Goal: Task Accomplishment & Management: Manage account settings

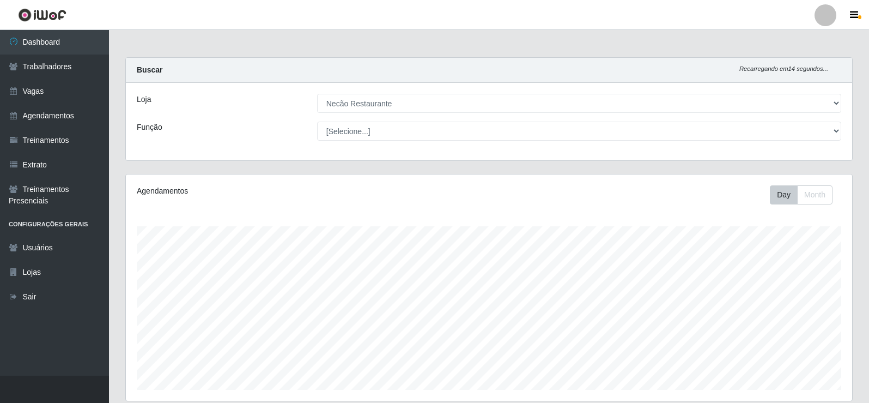
select select "334"
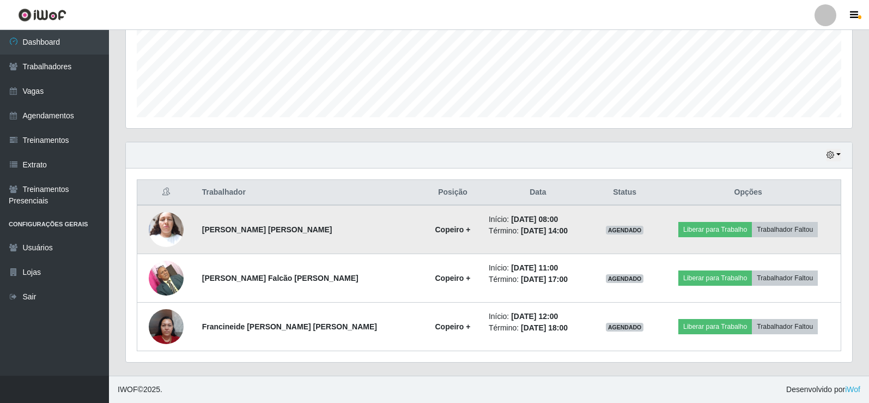
scroll to position [226, 727]
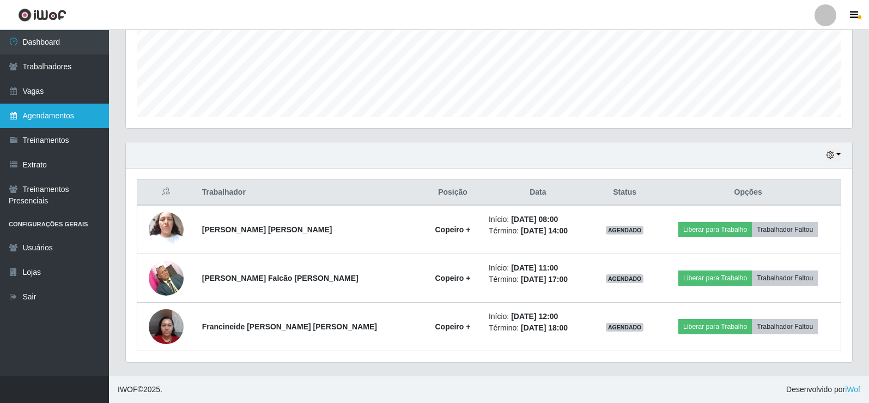
click at [83, 121] on link "Agendamentos" at bounding box center [54, 116] width 109 height 25
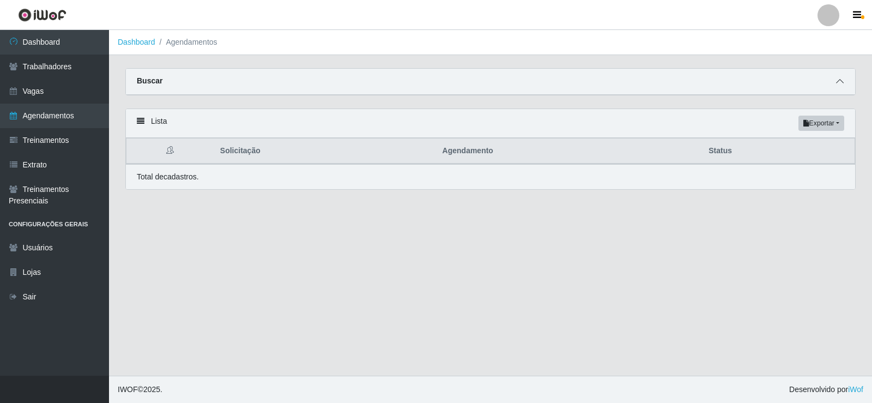
click at [837, 77] on span at bounding box center [839, 81] width 13 height 13
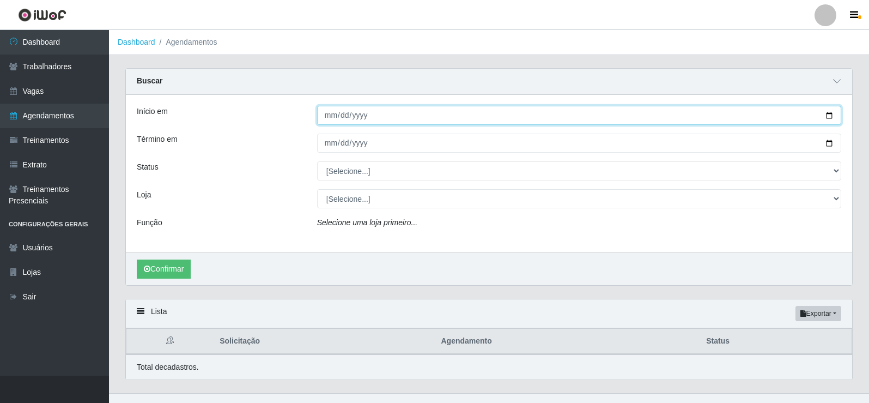
click at [831, 117] on input "Início em" at bounding box center [579, 115] width 524 height 19
type input "2025-10-04"
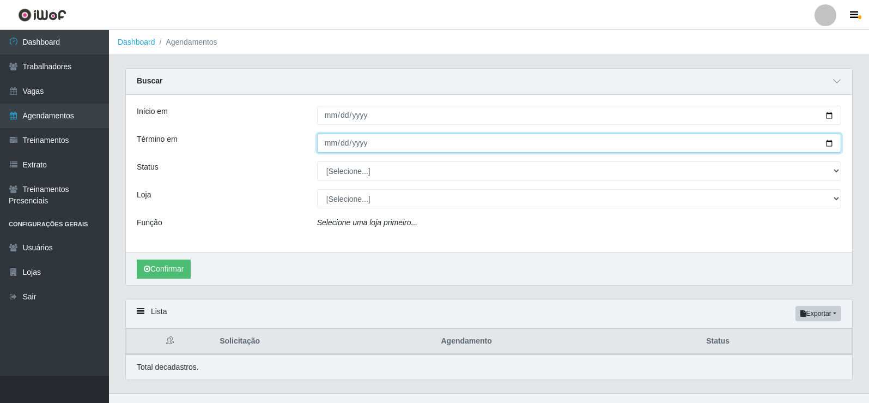
click at [833, 146] on input "Término em" at bounding box center [579, 143] width 524 height 19
type input "2025-10-04"
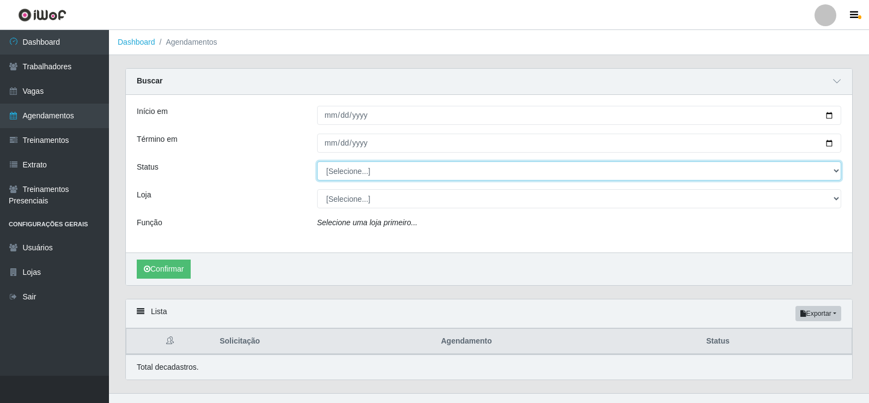
click at [425, 172] on select "[Selecione...] AGENDADO AGUARDANDO LIBERAR EM ANDAMENTO EM REVISÃO FINALIZADO C…" at bounding box center [579, 170] width 524 height 19
select select "CANCELADO"
click at [317, 162] on select "[Selecione...] AGENDADO AGUARDANDO LIBERAR EM ANDAMENTO EM REVISÃO FINALIZADO C…" at bounding box center [579, 170] width 524 height 19
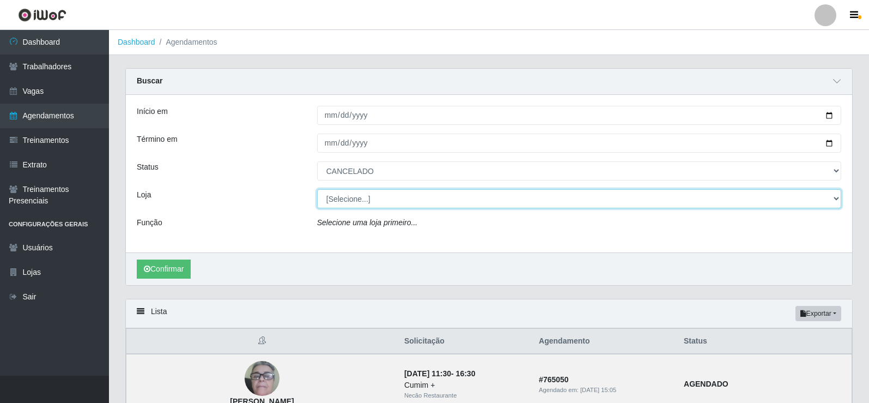
click at [432, 203] on select "[Selecione...] Necão Restaurante" at bounding box center [579, 198] width 524 height 19
select select "334"
click at [317, 190] on select "[Selecione...] Necão Restaurante" at bounding box center [579, 198] width 524 height 19
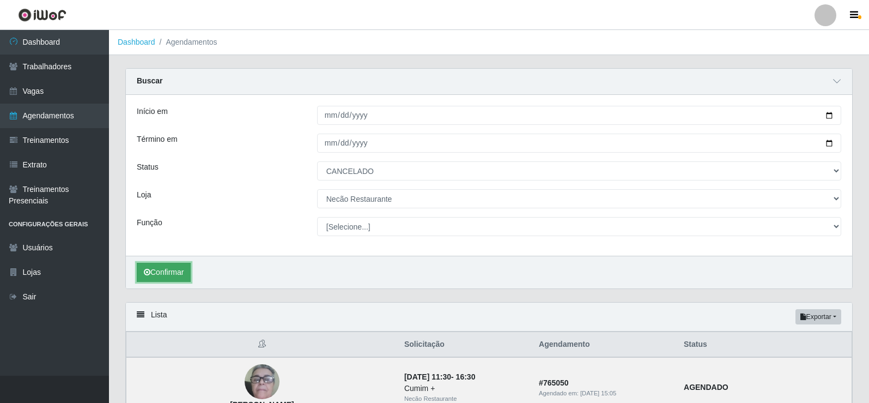
click at [174, 270] on button "Confirmar" at bounding box center [164, 272] width 54 height 19
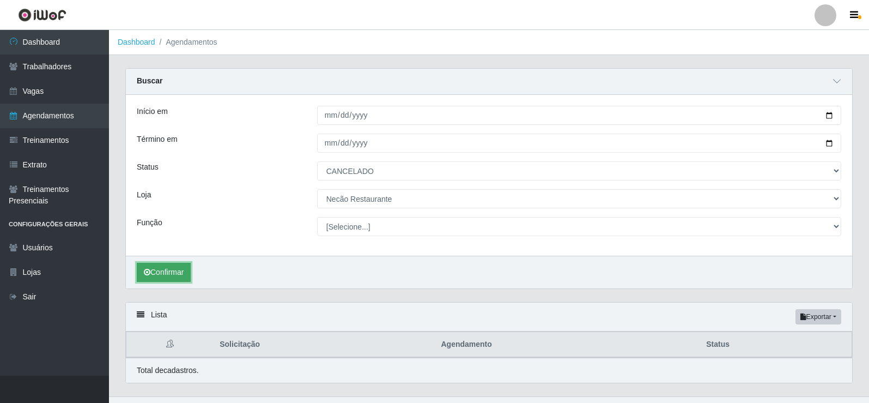
scroll to position [21, 0]
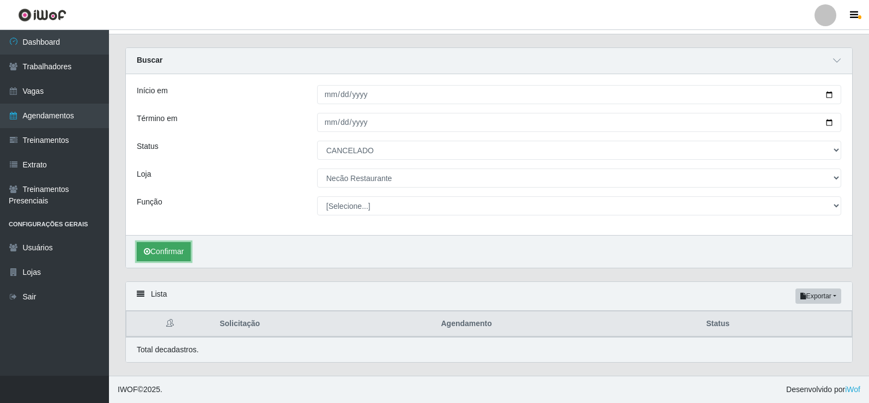
click at [180, 255] on button "Confirmar" at bounding box center [164, 251] width 54 height 19
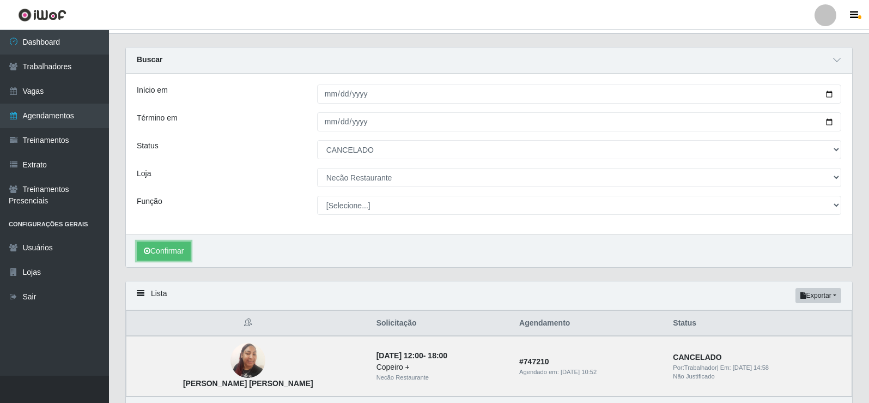
scroll to position [89, 0]
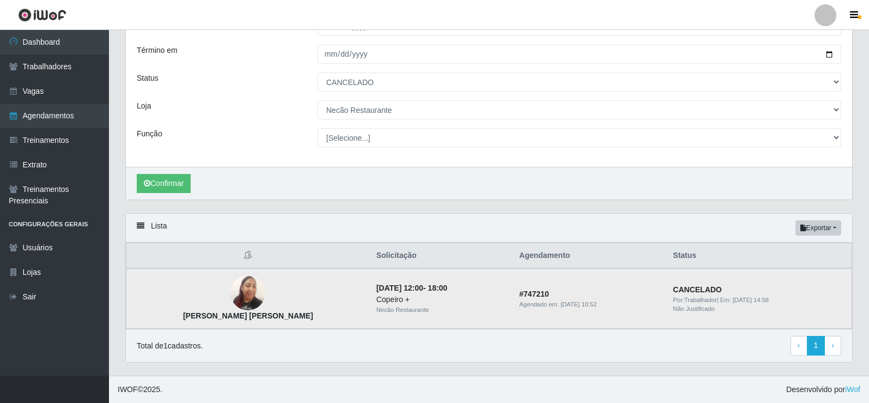
drag, startPoint x: 168, startPoint y: 316, endPoint x: 281, endPoint y: 324, distance: 113.1
click at [281, 324] on td "Cinthia Camila dos Santos Silva" at bounding box center [248, 298] width 244 height 61
copy strong "Cinthia Camila dos Santos Silva"
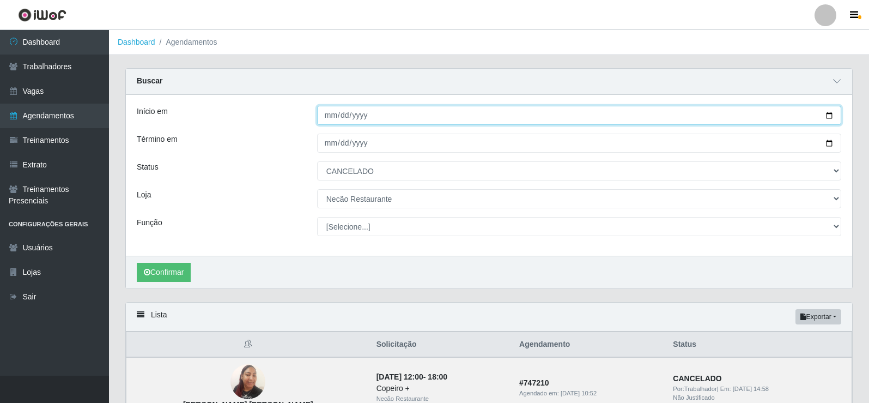
click at [832, 116] on input "2025-10-04" at bounding box center [579, 115] width 524 height 19
type input "2025-10-03"
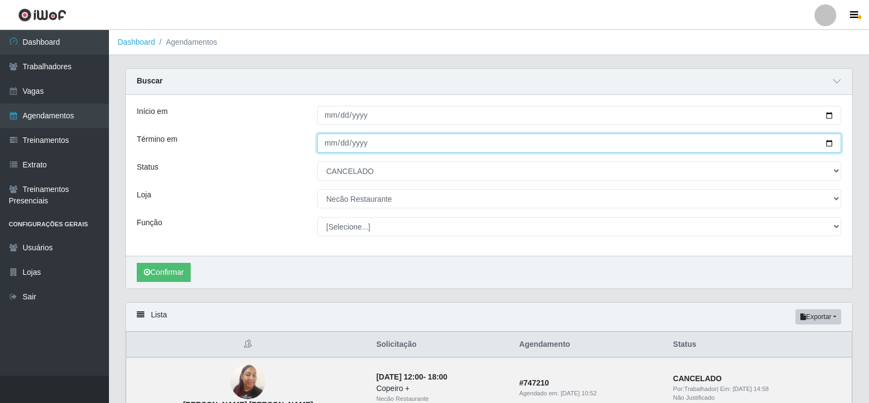
click at [831, 143] on input "2025-10-04" at bounding box center [579, 143] width 524 height 19
type input "2025-10-03"
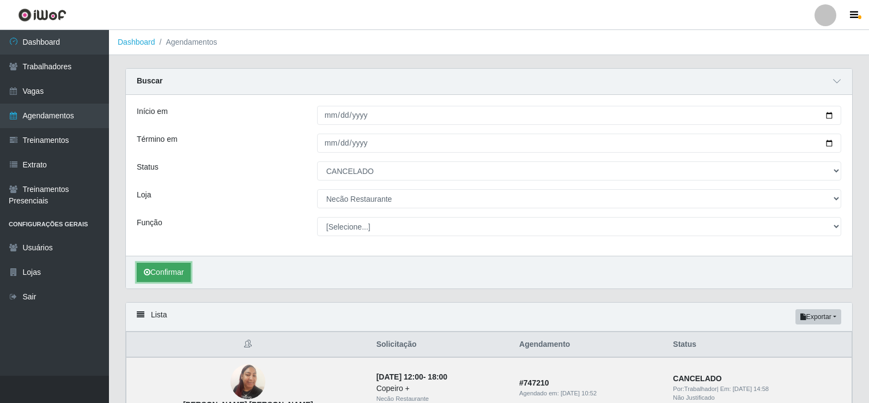
click at [180, 273] on button "Confirmar" at bounding box center [164, 272] width 54 height 19
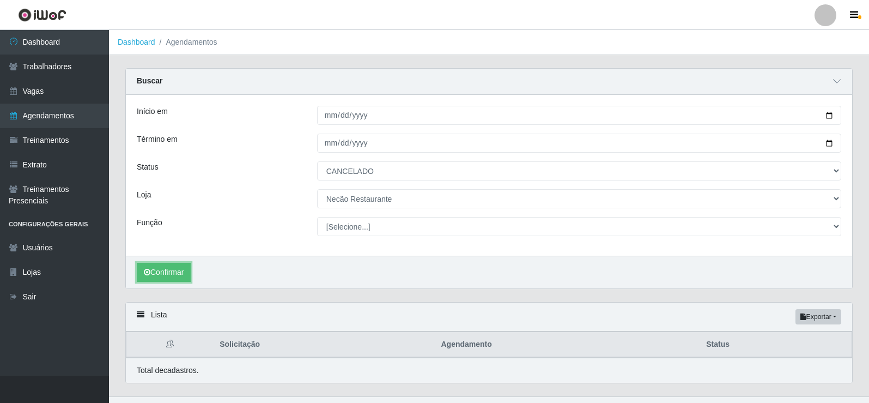
scroll to position [21, 0]
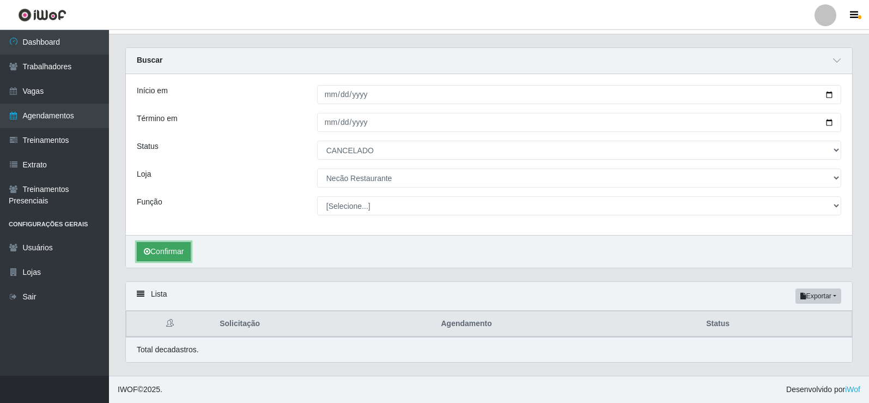
click at [171, 255] on button "Confirmar" at bounding box center [164, 251] width 54 height 19
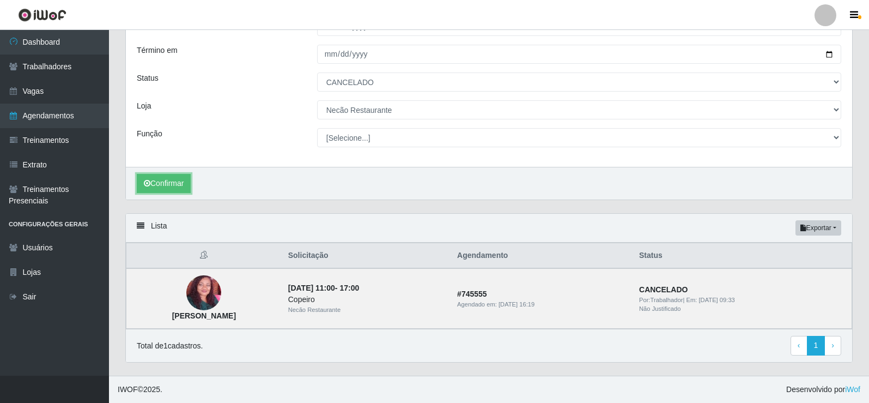
scroll to position [0, 0]
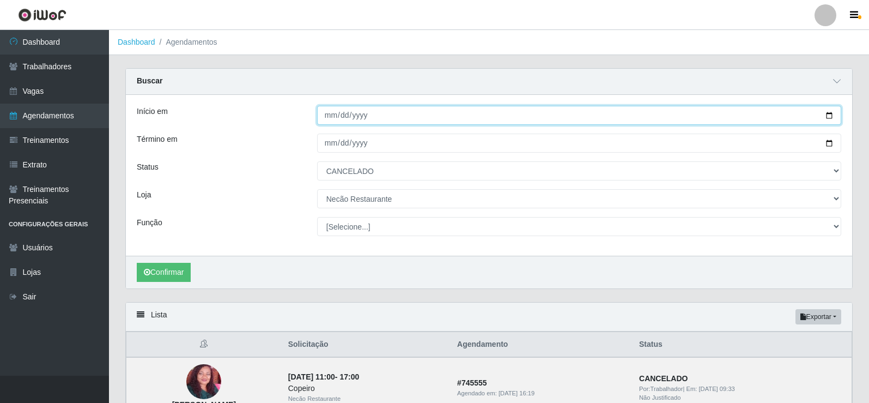
click at [828, 117] on input "2025-10-03" at bounding box center [579, 115] width 524 height 19
type input "2025-10-02"
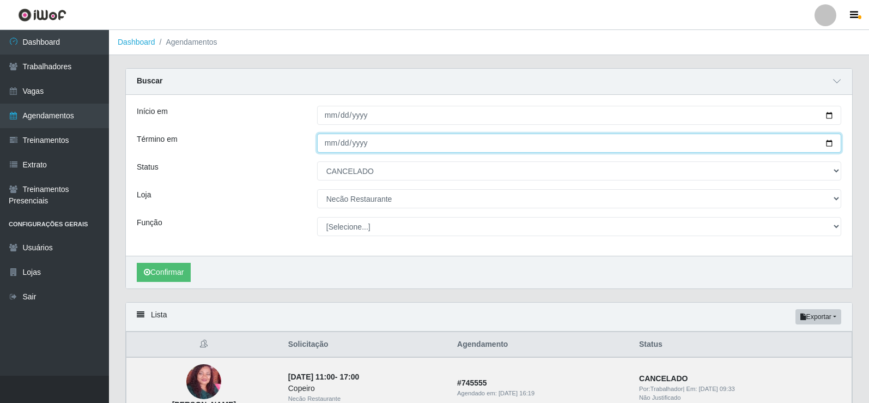
click at [827, 146] on input "2025-10-03" at bounding box center [579, 143] width 524 height 19
type input "2025-10-02"
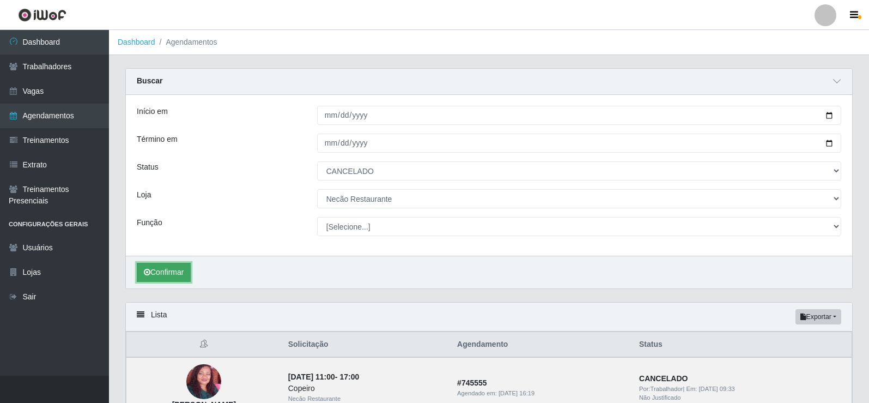
click at [162, 269] on button "Confirmar" at bounding box center [164, 272] width 54 height 19
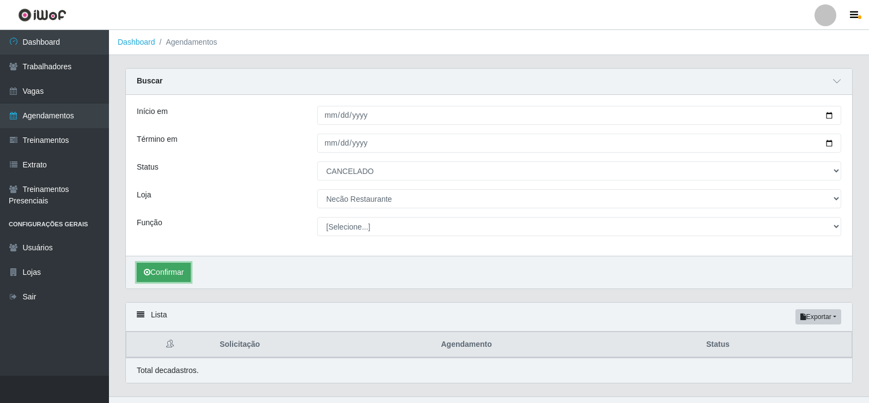
click at [162, 269] on button "Confirmar" at bounding box center [164, 272] width 54 height 19
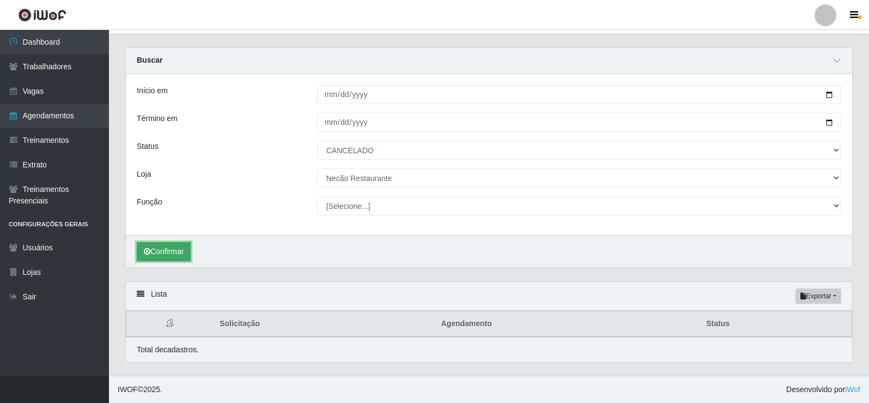
click at [176, 254] on button "Confirmar" at bounding box center [164, 251] width 54 height 19
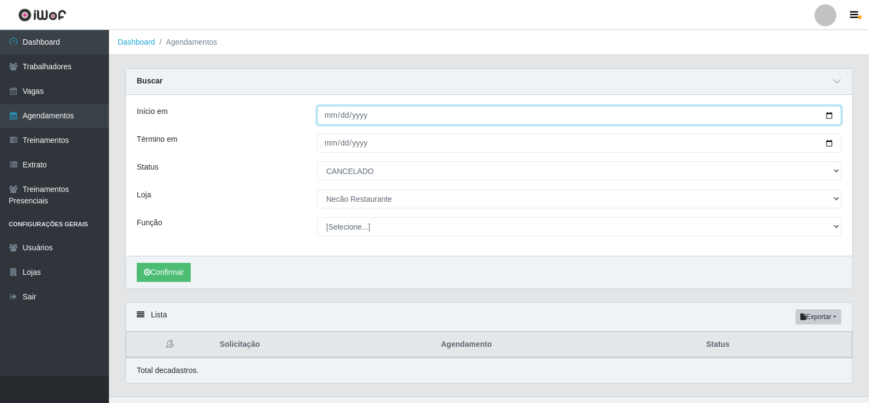
click at [832, 114] on input "2025-10-02" at bounding box center [579, 115] width 524 height 19
type input "[DATE]"
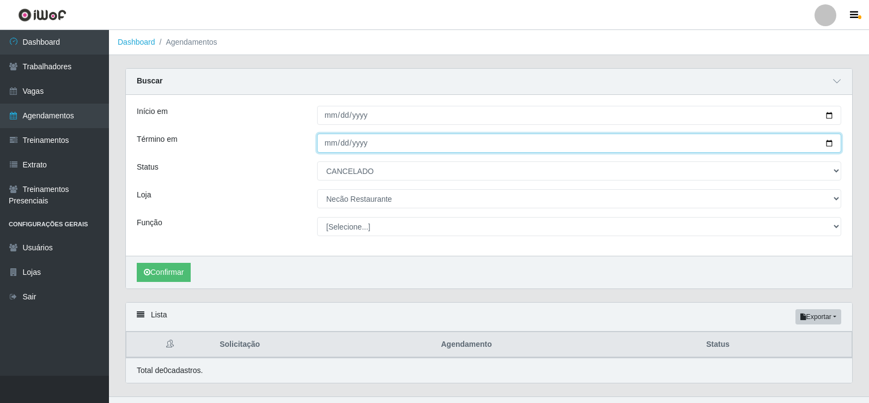
click at [827, 143] on input "2025-10-02" at bounding box center [579, 143] width 524 height 19
type input "[DATE]"
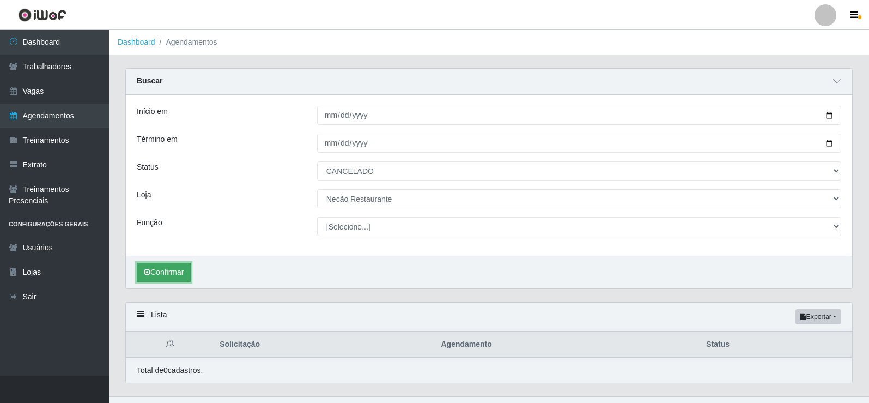
click at [170, 270] on button "Confirmar" at bounding box center [164, 272] width 54 height 19
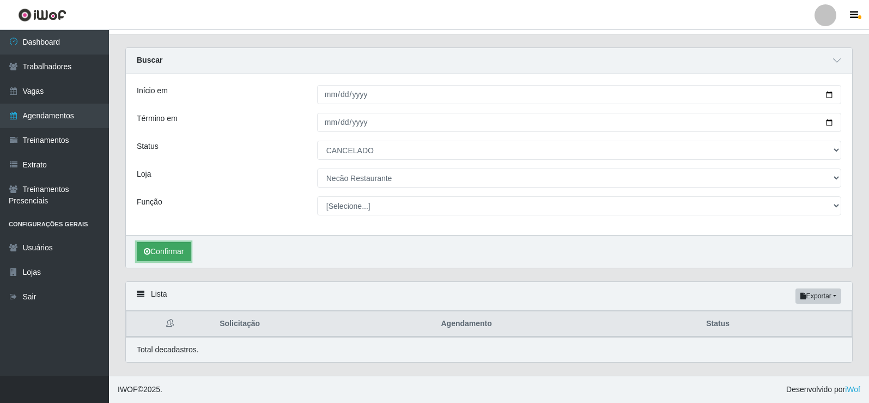
click at [168, 252] on button "Confirmar" at bounding box center [164, 251] width 54 height 19
click at [173, 258] on button "Confirmar" at bounding box center [164, 251] width 54 height 19
click at [165, 251] on button "Confirmar" at bounding box center [164, 251] width 54 height 19
click at [182, 251] on button "Confirmar" at bounding box center [164, 251] width 54 height 19
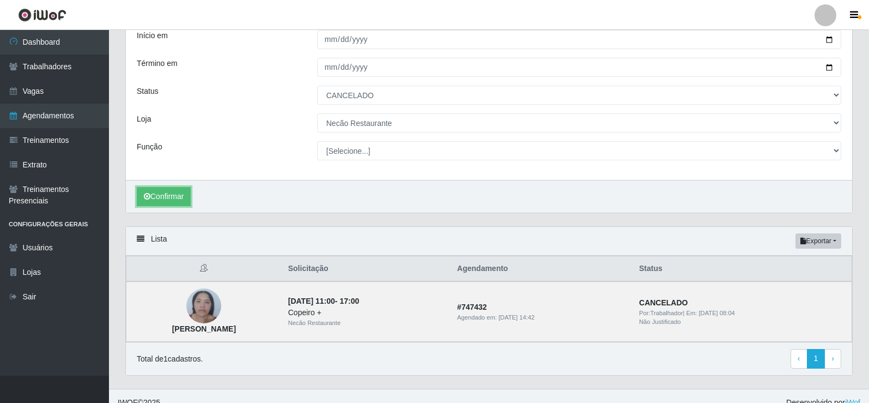
scroll to position [89, 0]
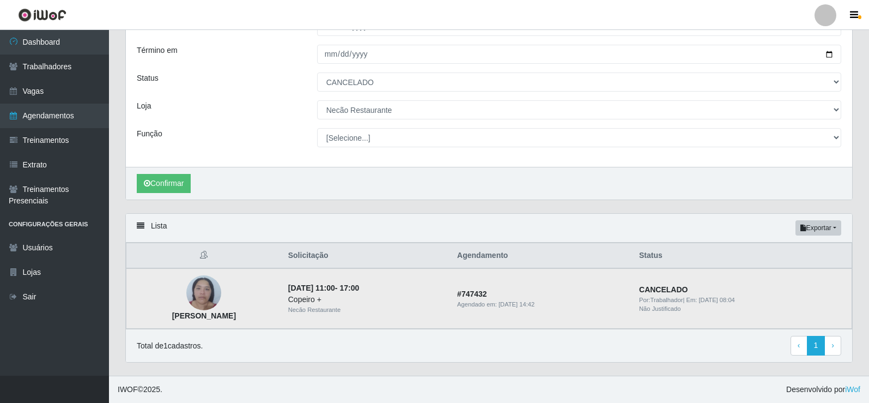
drag, startPoint x: 166, startPoint y: 317, endPoint x: 252, endPoint y: 320, distance: 85.6
click at [252, 320] on td "[PERSON_NAME]" at bounding box center [203, 298] width 155 height 61
copy strong "[PERSON_NAME]"
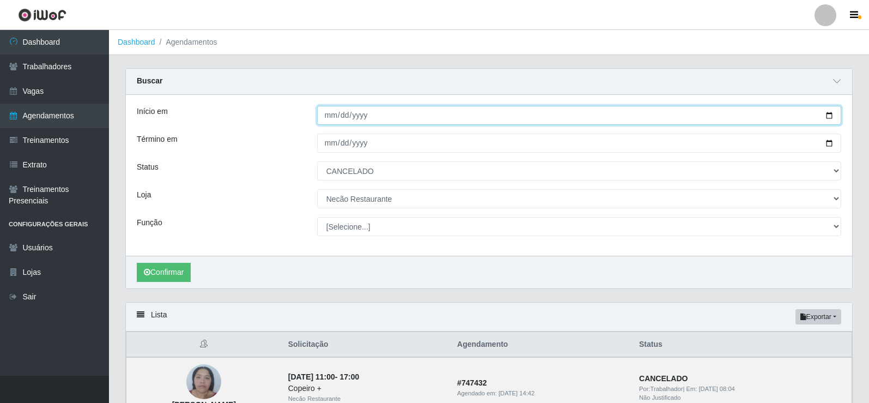
click at [829, 116] on input "[DATE]" at bounding box center [579, 115] width 524 height 19
type input "2025-10-06"
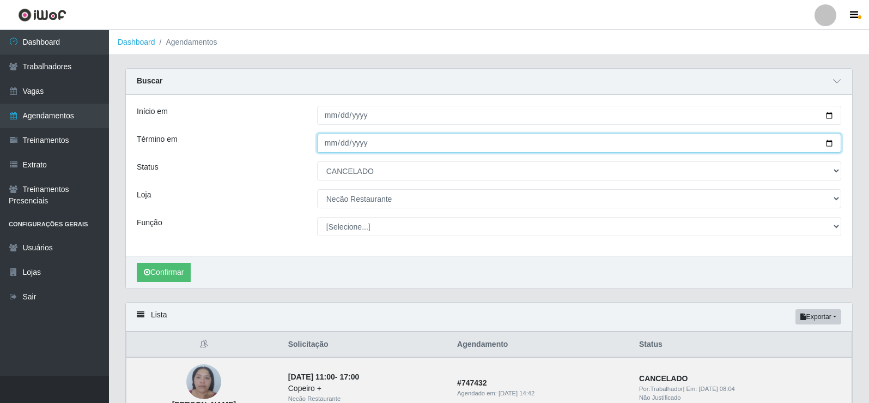
click at [828, 144] on input "[DATE]" at bounding box center [579, 143] width 524 height 19
type input "2025-10-06"
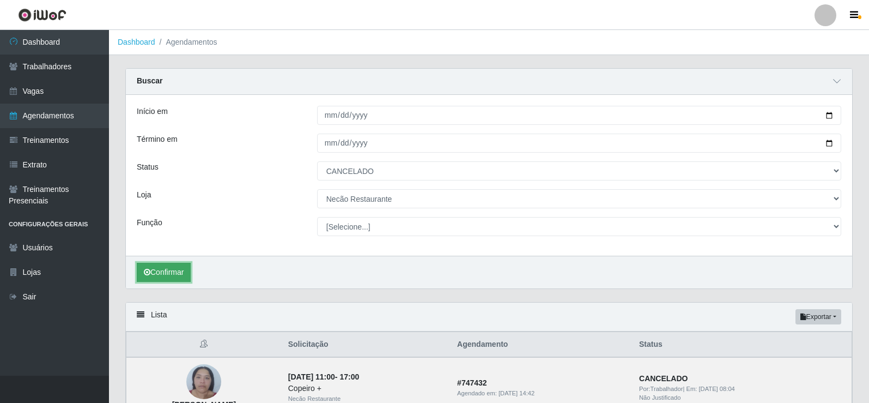
click at [152, 273] on button "Confirmar" at bounding box center [164, 272] width 54 height 19
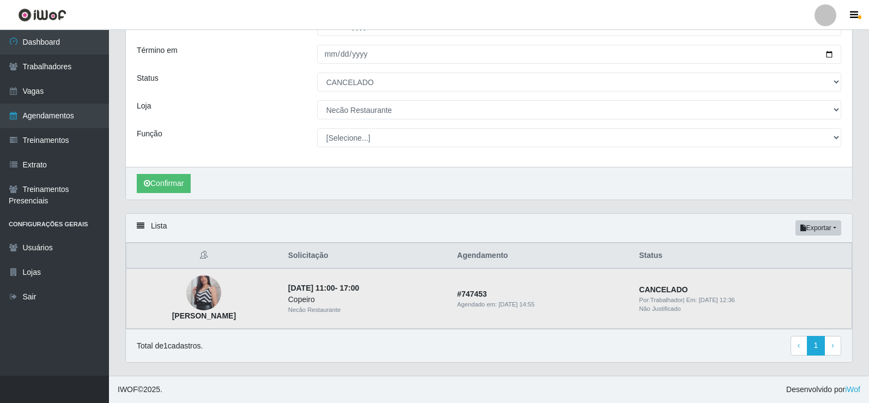
drag, startPoint x: 170, startPoint y: 316, endPoint x: 266, endPoint y: 319, distance: 96.0
click at [266, 319] on td "[PERSON_NAME]" at bounding box center [203, 298] width 155 height 61
copy strong "[PERSON_NAME]"
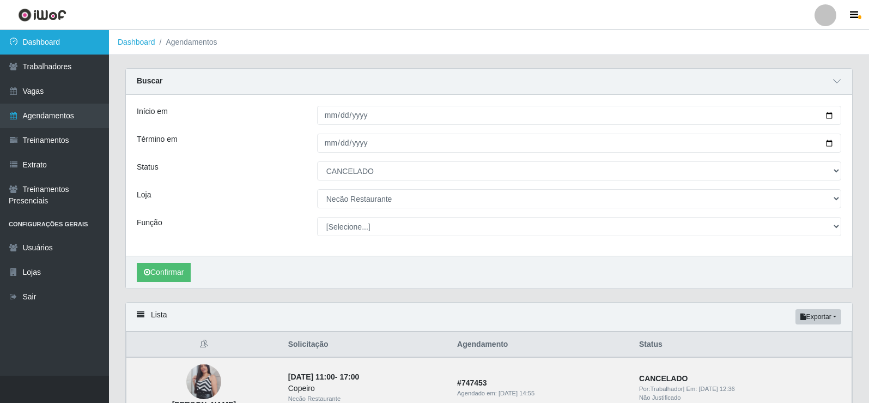
click at [49, 33] on link "Dashboard" at bounding box center [54, 42] width 109 height 25
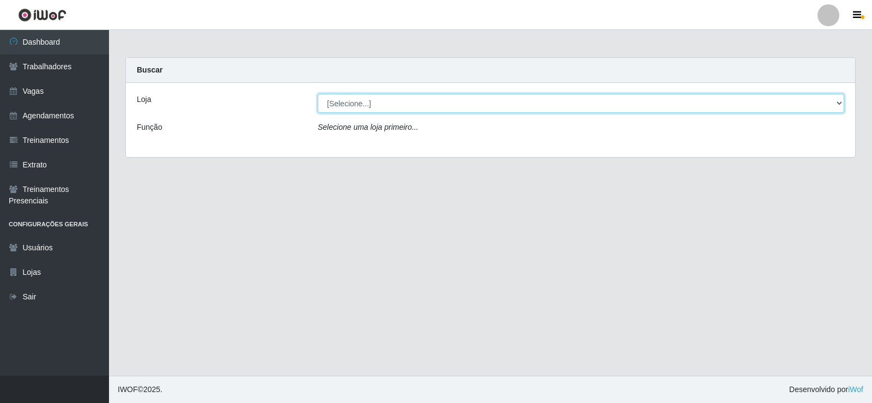
click at [840, 101] on select "[Selecione...] Necão Restaurante" at bounding box center [581, 103] width 527 height 19
select select "334"
click at [318, 94] on select "[Selecione...] Necão Restaurante" at bounding box center [581, 103] width 527 height 19
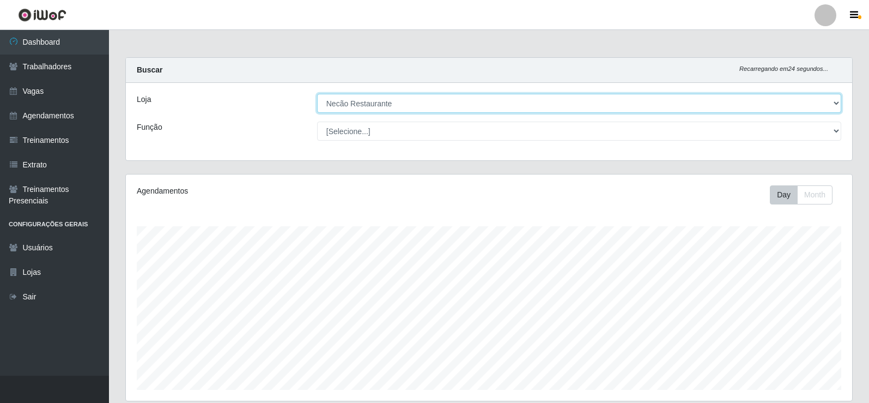
click at [834, 105] on select "[Selecione...] Necão Restaurante" at bounding box center [579, 103] width 524 height 19
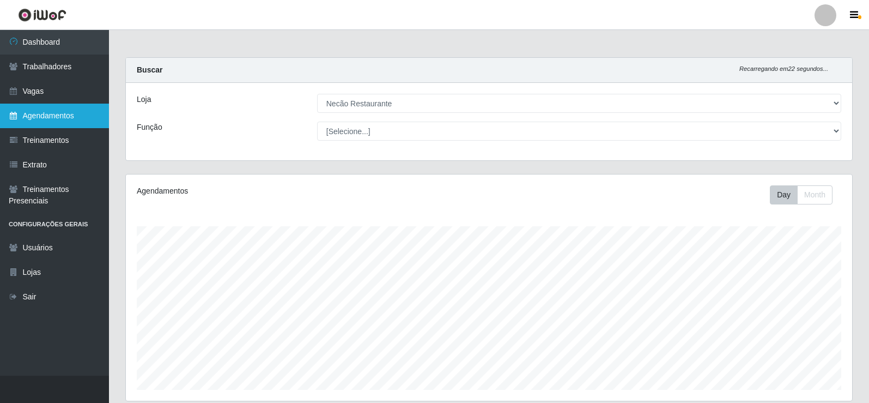
click at [44, 116] on link "Agendamentos" at bounding box center [54, 116] width 109 height 25
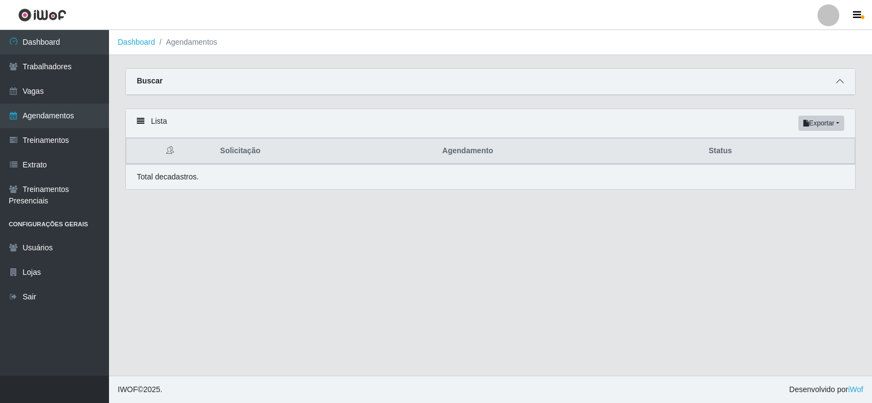
click at [839, 80] on icon at bounding box center [840, 81] width 8 height 8
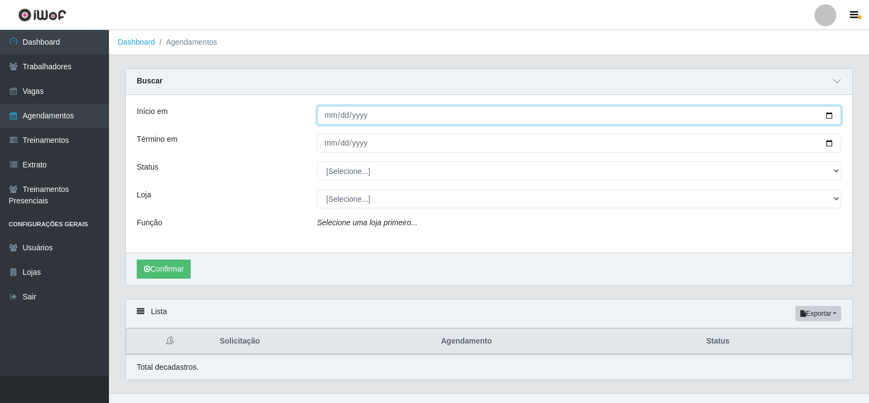
click at [825, 116] on input "Início em" at bounding box center [579, 115] width 524 height 19
type input "2025-10-06"
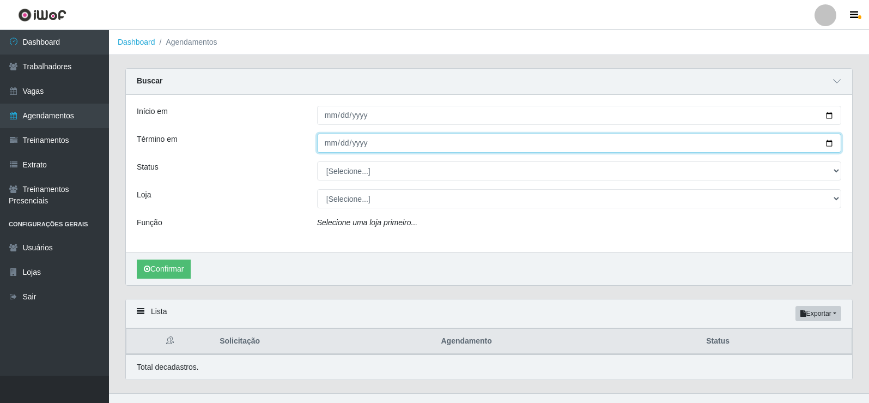
click at [830, 141] on input "Término em" at bounding box center [579, 143] width 524 height 19
type input "2025-10-06"
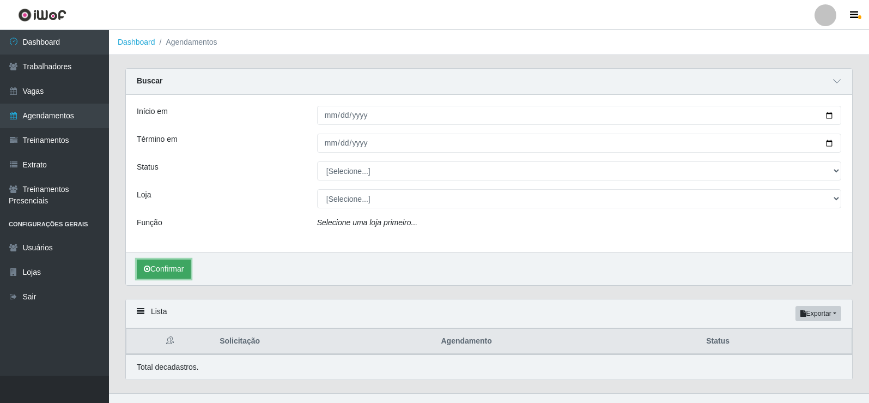
click at [152, 268] on button "Confirmar" at bounding box center [164, 268] width 54 height 19
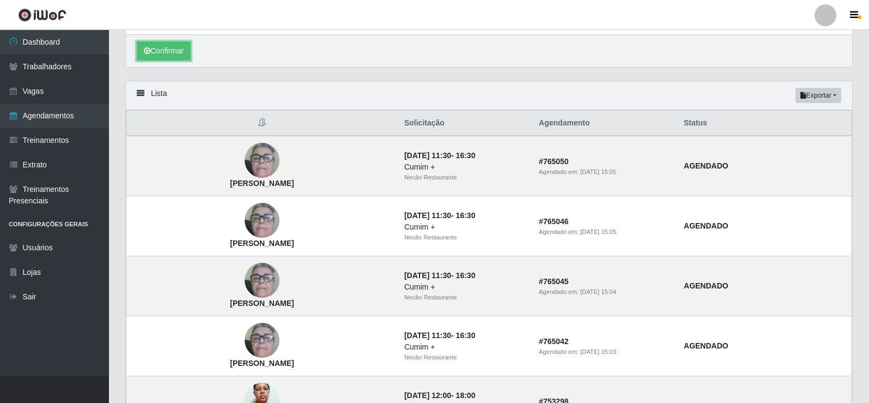
scroll to position [164, 0]
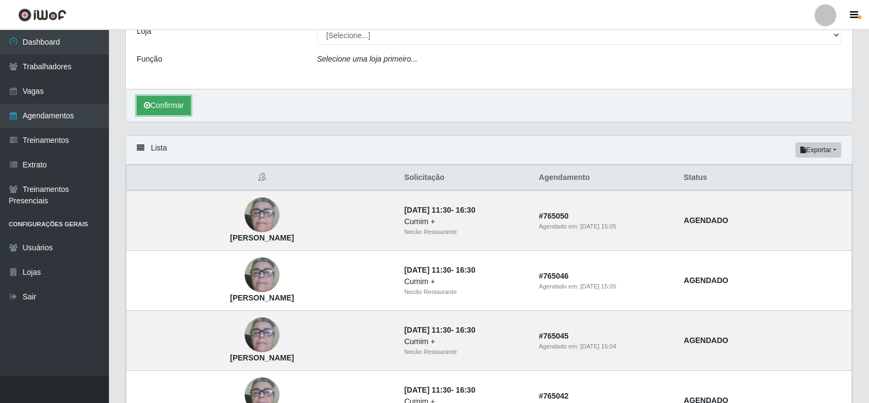
click at [183, 100] on button "Confirmar" at bounding box center [164, 105] width 54 height 19
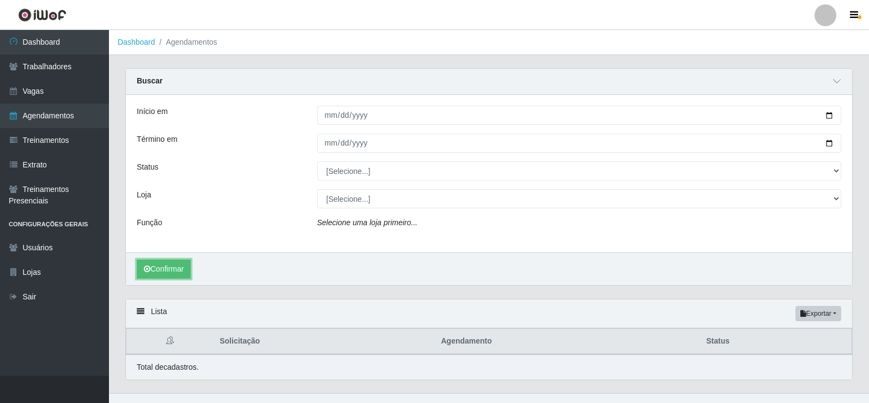
scroll to position [18, 0]
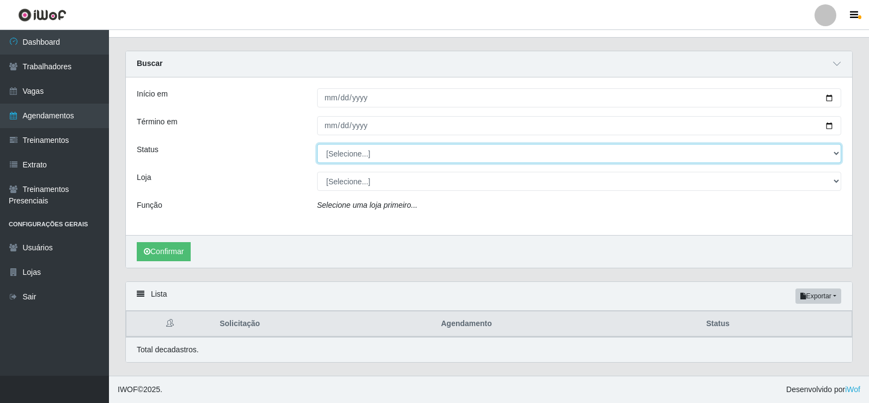
click at [481, 152] on select "[Selecione...] AGENDADO AGUARDANDO LIBERAR EM ANDAMENTO EM REVISÃO FINALIZADO C…" at bounding box center [579, 153] width 524 height 19
select select "AGENDADO"
click at [317, 144] on select "[Selecione...] AGENDADO AGUARDANDO LIBERAR EM ANDAMENTO EM REVISÃO FINALIZADO C…" at bounding box center [579, 153] width 524 height 19
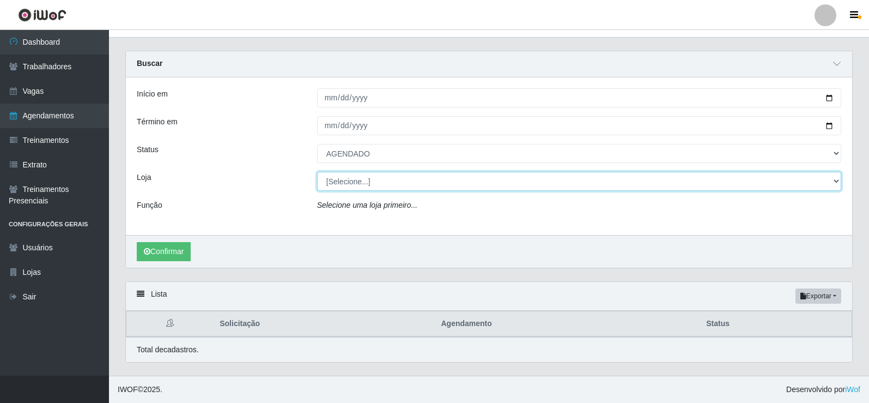
click at [432, 185] on select "[Selecione...] Necão Restaurante" at bounding box center [579, 181] width 524 height 19
select select "334"
click at [317, 172] on select "[Selecione...] Necão Restaurante" at bounding box center [579, 181] width 524 height 19
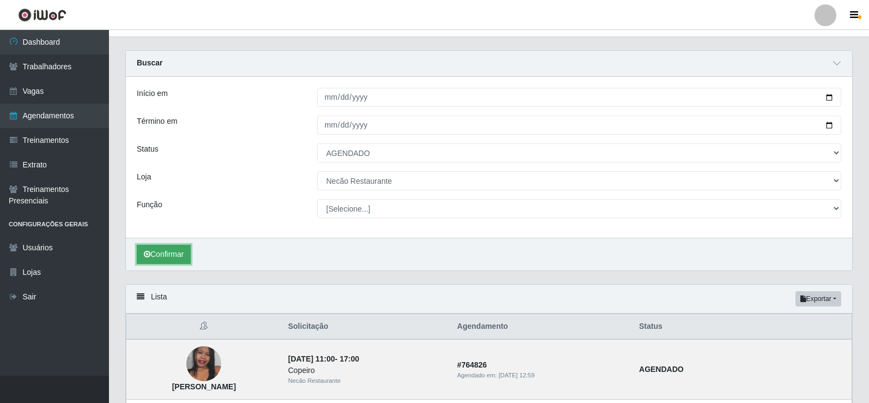
click at [183, 251] on button "Confirmar" at bounding box center [164, 254] width 54 height 19
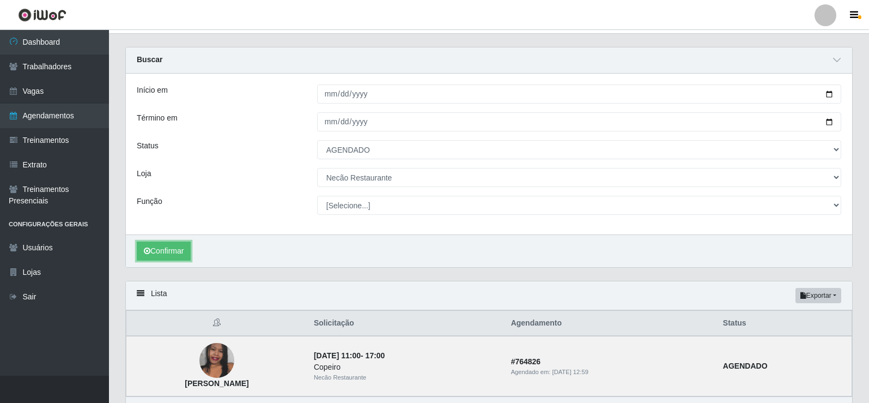
scroll to position [89, 0]
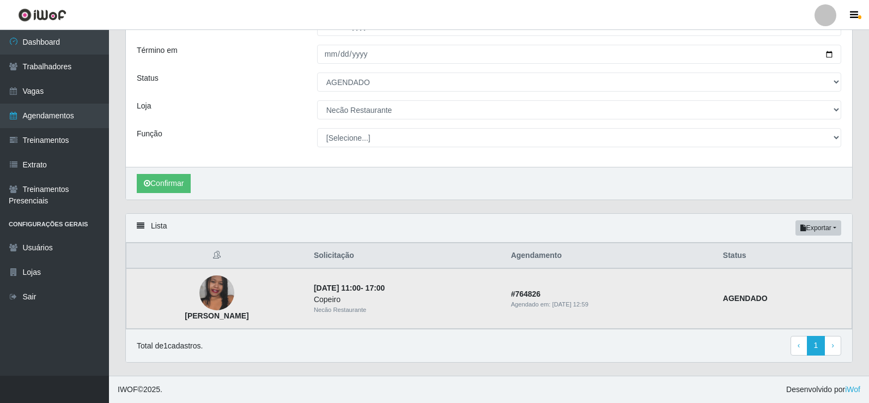
click at [226, 302] on img at bounding box center [216, 293] width 35 height 78
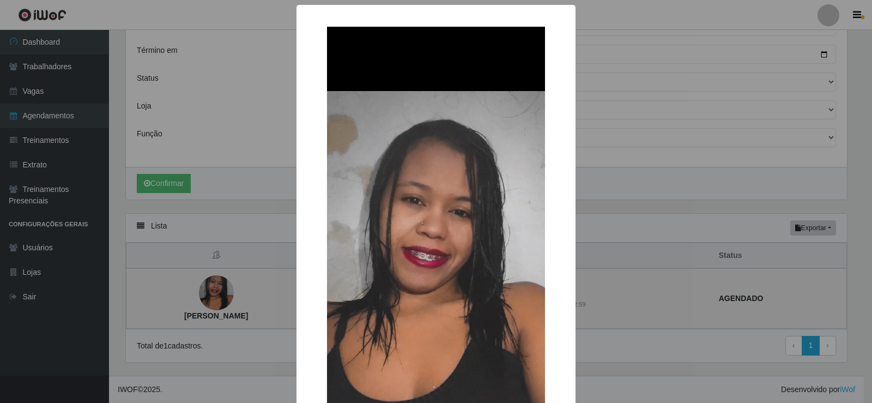
click at [226, 302] on div "× Joseane Moreira da Silva OK Cancel" at bounding box center [436, 201] width 872 height 403
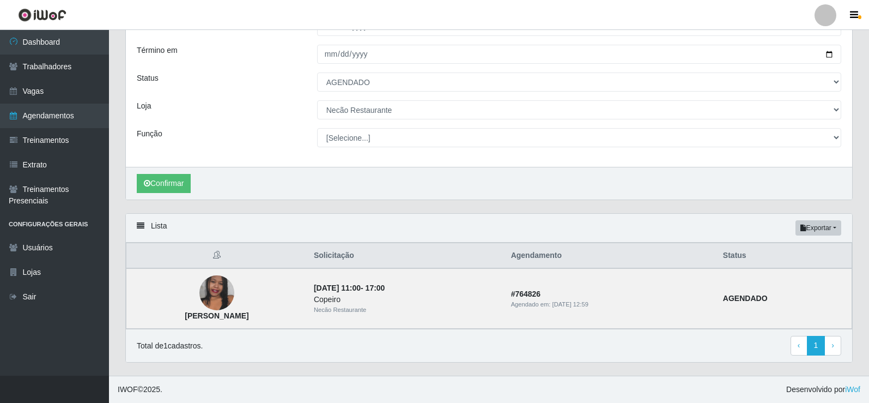
scroll to position [0, 0]
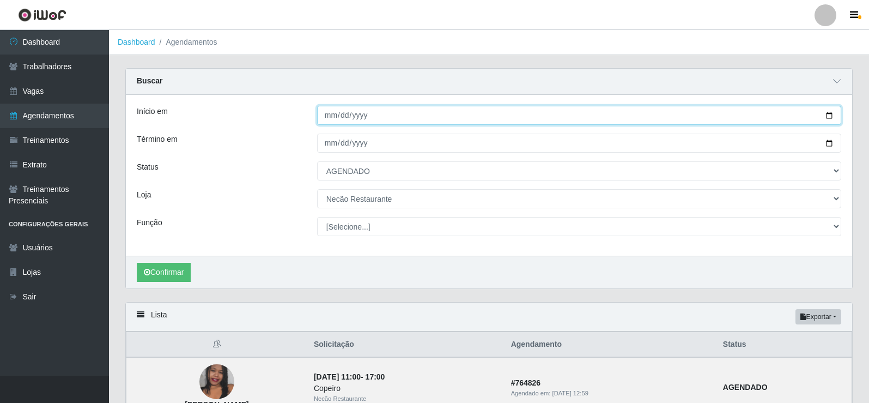
click at [827, 117] on input "2025-10-06" at bounding box center [579, 115] width 524 height 19
type input "2025-10-07"
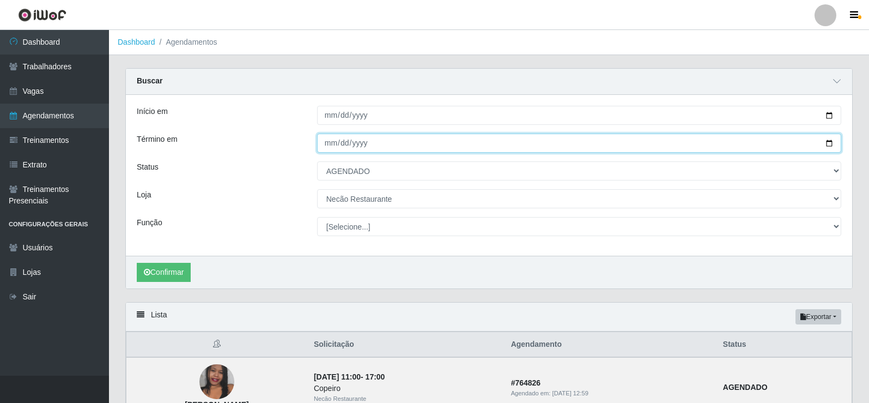
click at [829, 146] on input "2025-10-06" at bounding box center [579, 143] width 524 height 19
type input "2025-10-07"
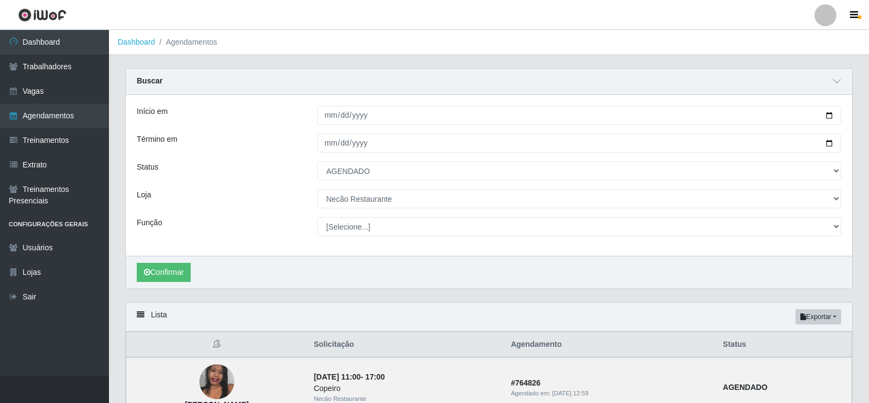
click at [202, 270] on div "Confirmar" at bounding box center [489, 272] width 727 height 33
click at [190, 274] on button "Confirmar" at bounding box center [164, 272] width 54 height 19
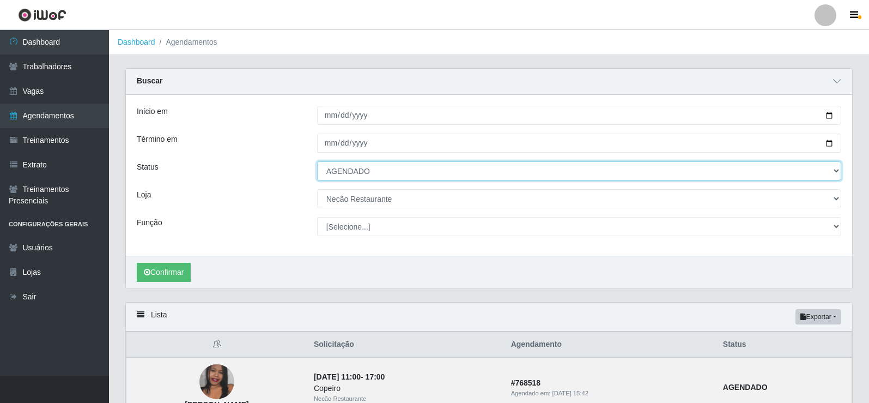
click at [839, 171] on select "[Selecione...] AGENDADO AGUARDANDO LIBERAR EM ANDAMENTO EM REVISÃO FINALIZADO C…" at bounding box center [579, 170] width 524 height 19
select select "CANCELADO"
click at [317, 162] on select "[Selecione...] AGENDADO AGUARDANDO LIBERAR EM ANDAMENTO EM REVISÃO FINALIZADO C…" at bounding box center [579, 170] width 524 height 19
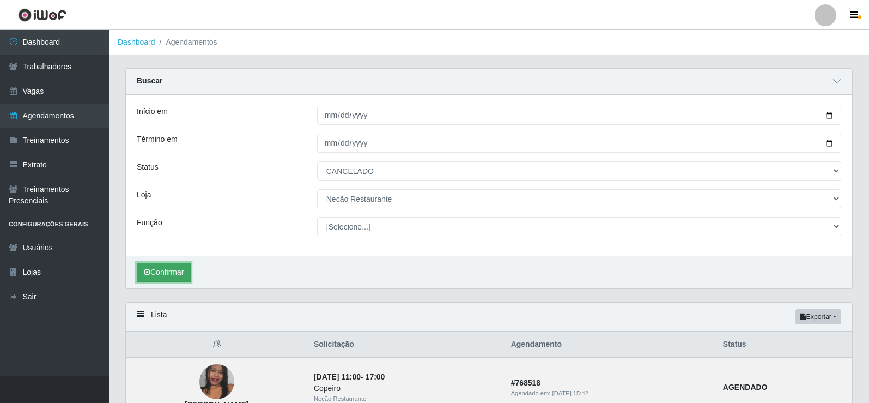
click at [165, 278] on button "Confirmar" at bounding box center [164, 272] width 54 height 19
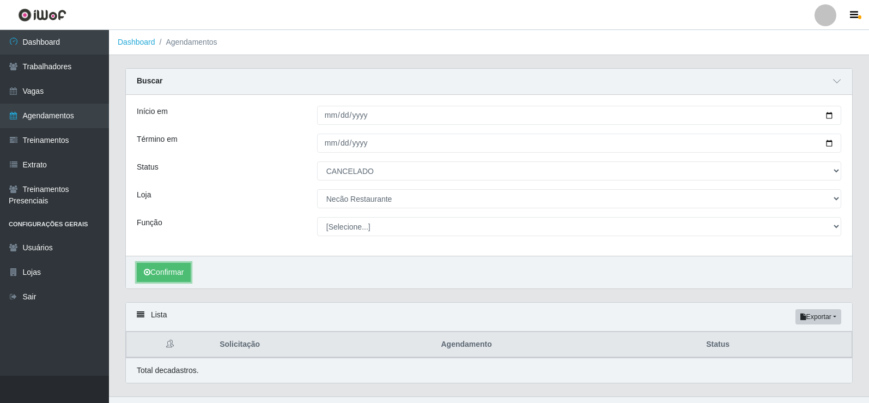
scroll to position [21, 0]
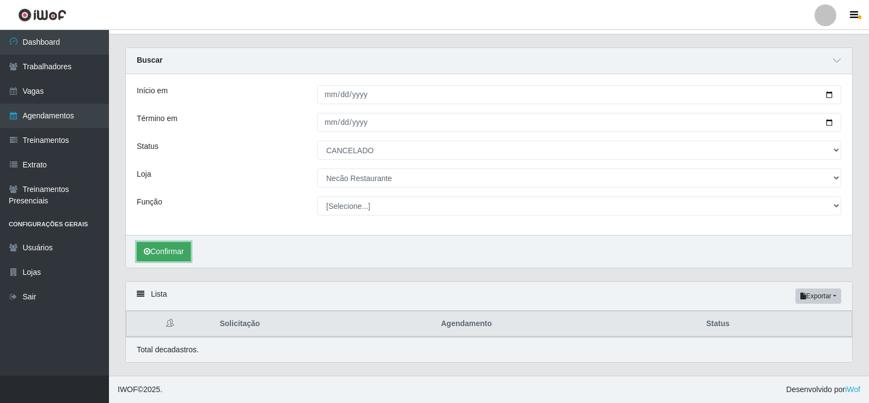
click at [158, 252] on button "Confirmar" at bounding box center [164, 251] width 54 height 19
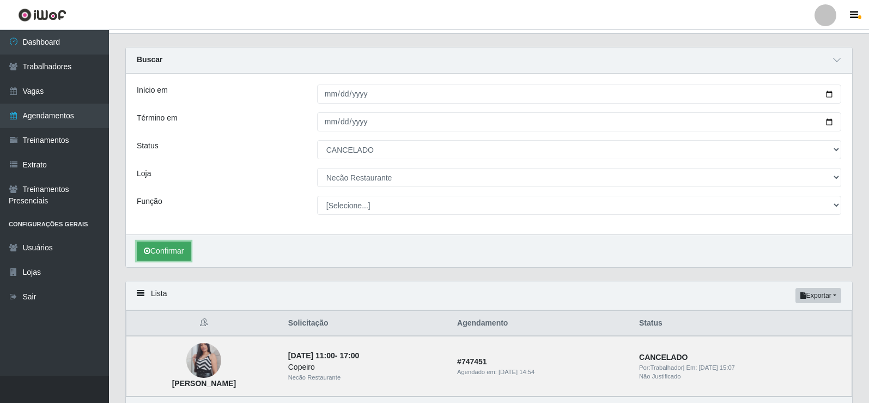
click at [171, 256] on button "Confirmar" at bounding box center [164, 250] width 54 height 19
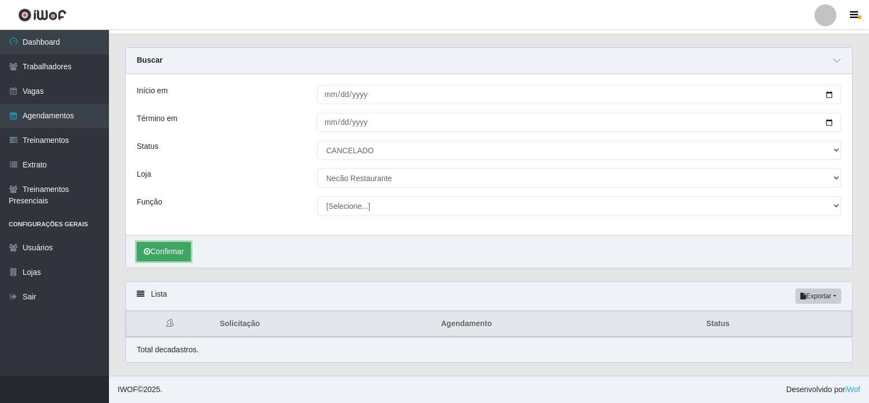
click at [170, 259] on button "Confirmar" at bounding box center [164, 251] width 54 height 19
click at [172, 256] on button "Confirmar" at bounding box center [164, 251] width 54 height 19
click at [158, 251] on button "Confirmar" at bounding box center [164, 251] width 54 height 19
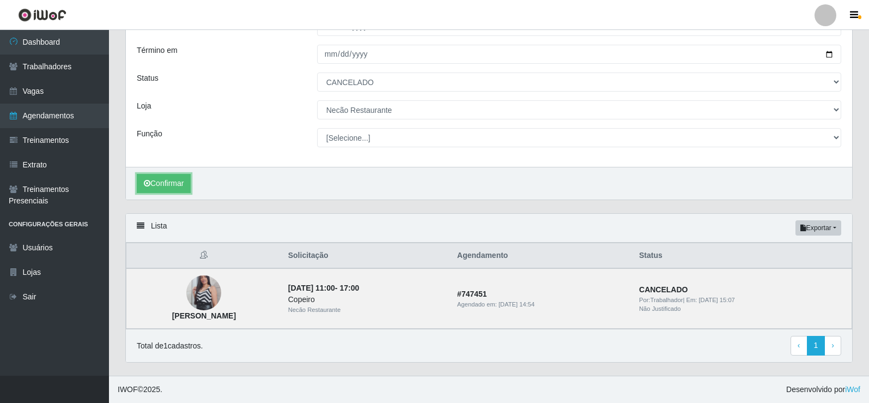
scroll to position [0, 0]
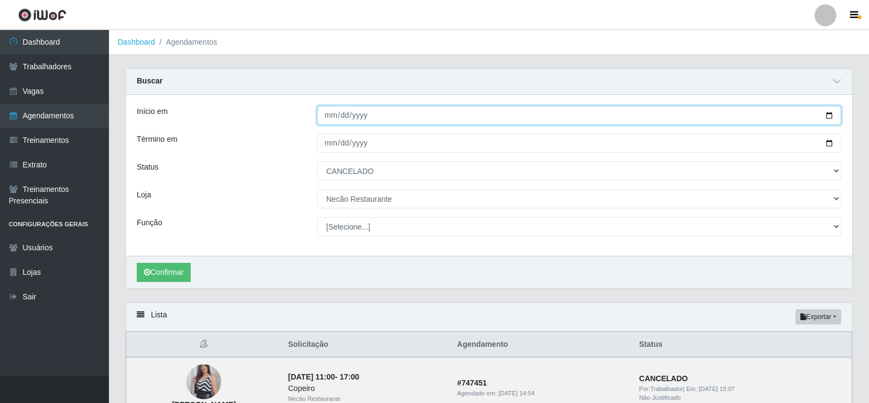
click at [832, 116] on input "2025-10-07" at bounding box center [579, 115] width 524 height 19
type input "2025-10-09"
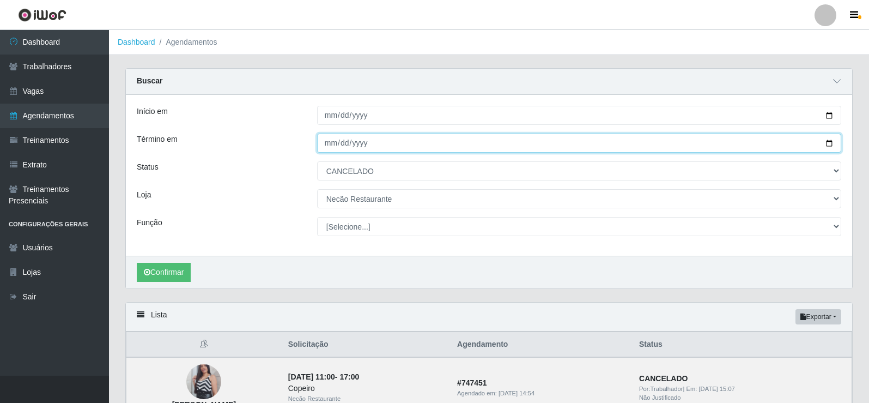
click at [826, 144] on input "2025-10-07" at bounding box center [579, 143] width 524 height 19
type input "2025-10-09"
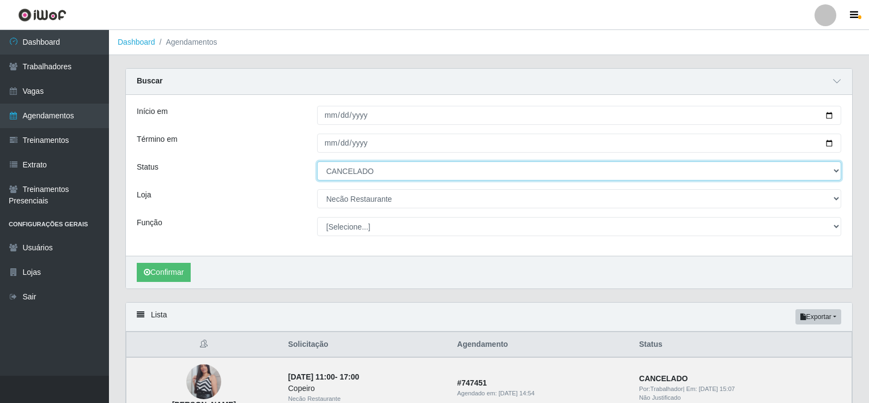
click at [410, 173] on select "[Selecione...] AGENDADO AGUARDANDO LIBERAR EM ANDAMENTO EM REVISÃO FINALIZADO C…" at bounding box center [579, 170] width 524 height 19
select select "AGENDADO"
click at [317, 162] on select "[Selecione...] AGENDADO AGUARDANDO LIBERAR EM ANDAMENTO EM REVISÃO FINALIZADO C…" at bounding box center [579, 170] width 524 height 19
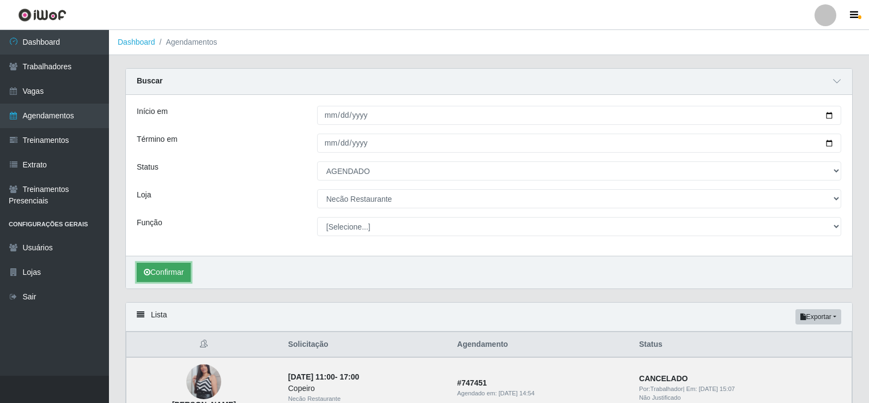
click at [173, 271] on button "Confirmar" at bounding box center [164, 272] width 54 height 19
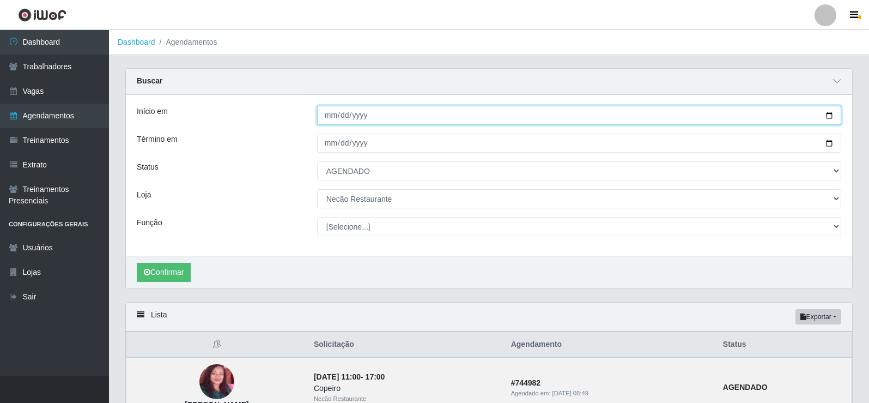
click at [830, 116] on input "2025-10-09" at bounding box center [579, 115] width 524 height 19
type input "2025-10-10"
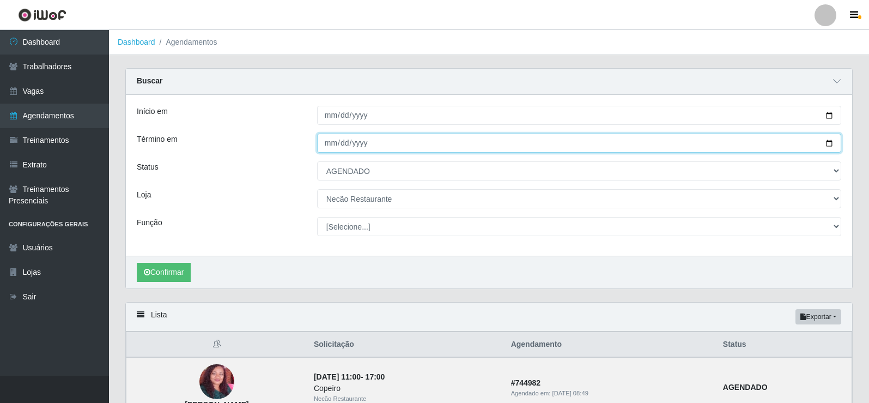
click at [831, 144] on input "2025-10-09" at bounding box center [579, 143] width 524 height 19
type input "2025-10-10"
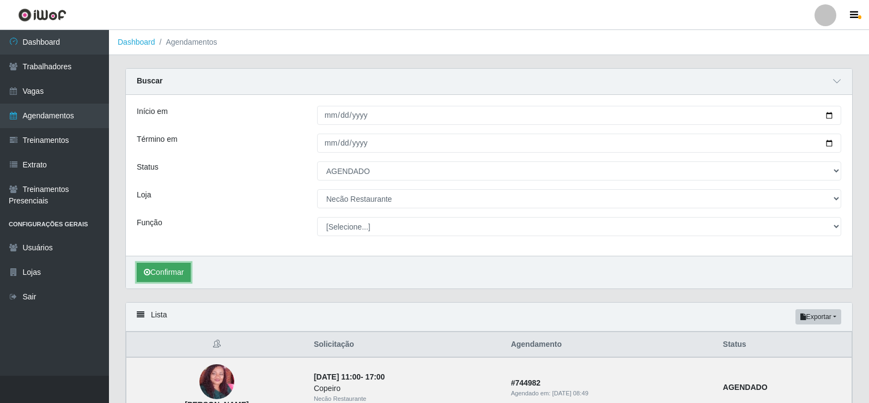
click at [160, 276] on button "Confirmar" at bounding box center [164, 272] width 54 height 19
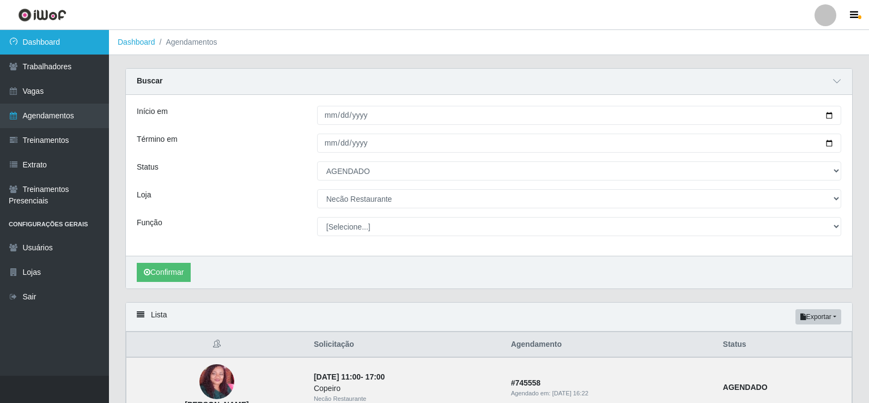
click at [88, 50] on link "Dashboard" at bounding box center [54, 42] width 109 height 25
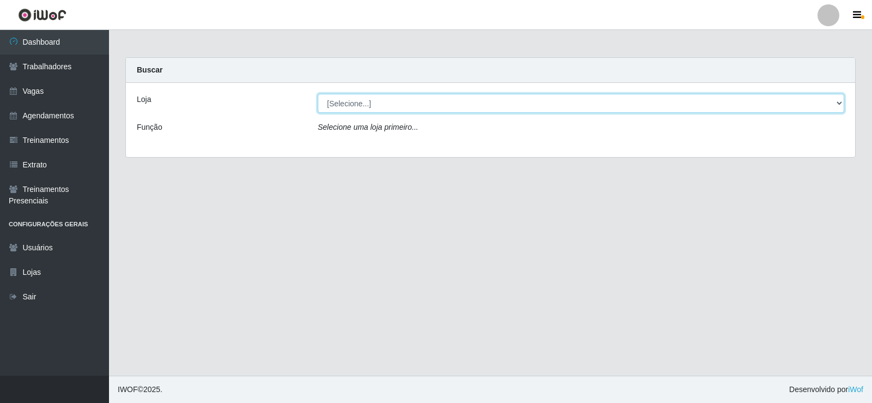
click at [392, 106] on select "[Selecione...] Necão Restaurante" at bounding box center [581, 103] width 527 height 19
select select "334"
click at [318, 94] on select "[Selecione...] Necão Restaurante" at bounding box center [581, 103] width 527 height 19
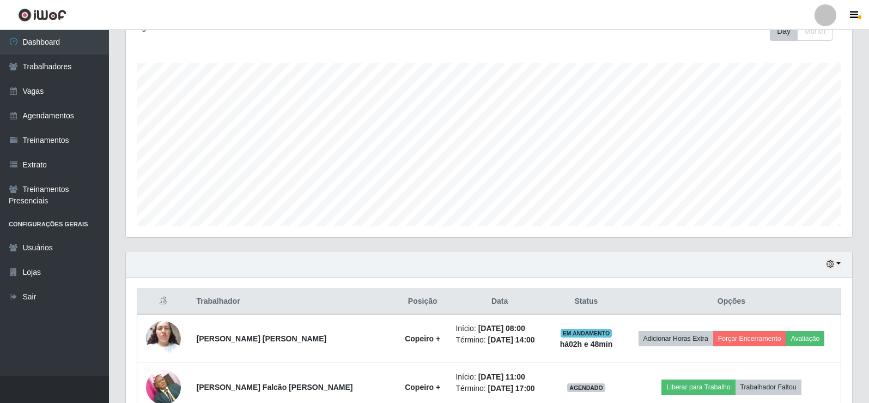
scroll to position [273, 0]
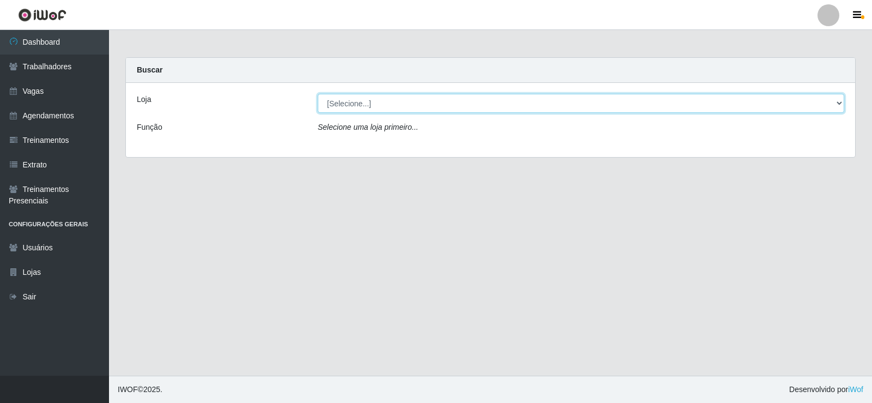
click at [376, 101] on select "[Selecione...] Necão Restaurante" at bounding box center [581, 103] width 527 height 19
select select "334"
click at [318, 94] on select "[Selecione...] Necão Restaurante" at bounding box center [581, 103] width 527 height 19
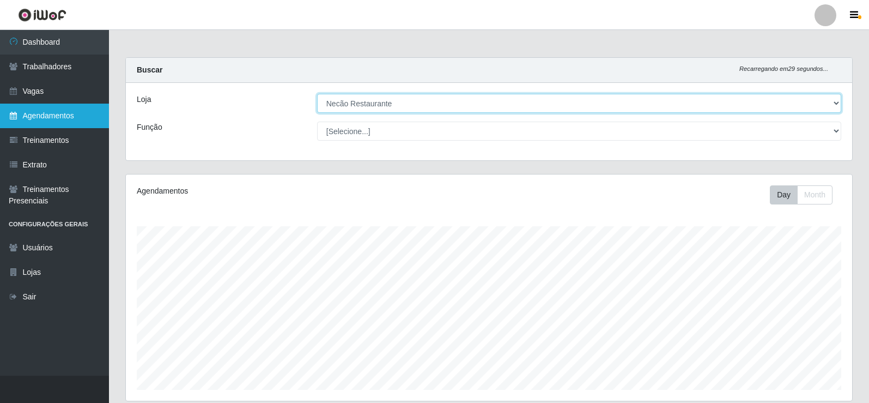
scroll to position [226, 727]
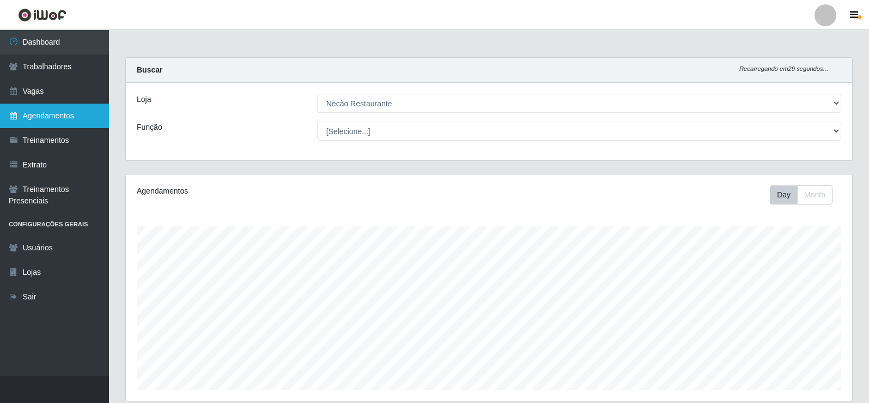
click at [43, 124] on link "Agendamentos" at bounding box center [54, 116] width 109 height 25
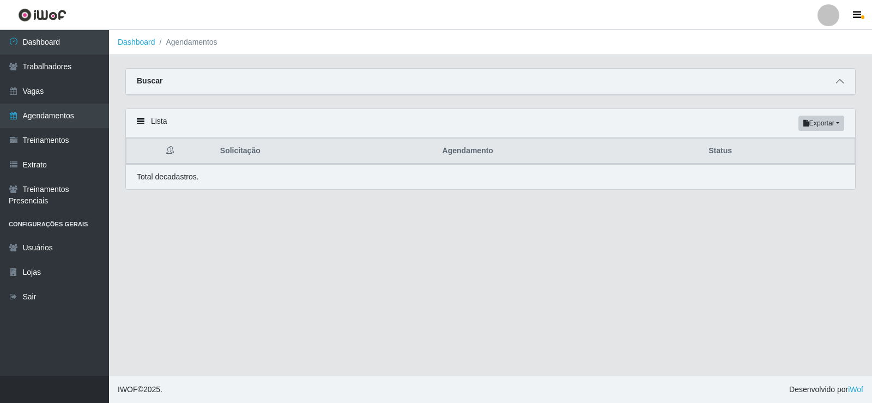
click at [843, 84] on icon at bounding box center [840, 81] width 8 height 8
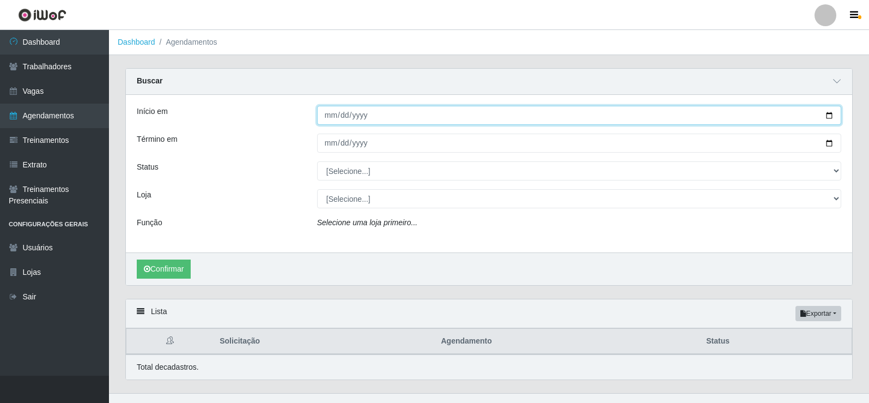
click at [828, 114] on input "Início em" at bounding box center [579, 115] width 524 height 19
type input "[DATE]"
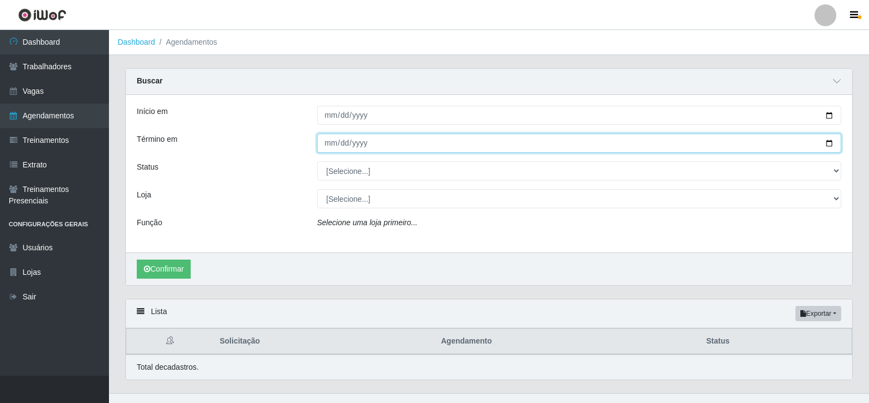
click at [828, 142] on input "Término em" at bounding box center [579, 143] width 524 height 19
type input "[DATE]"
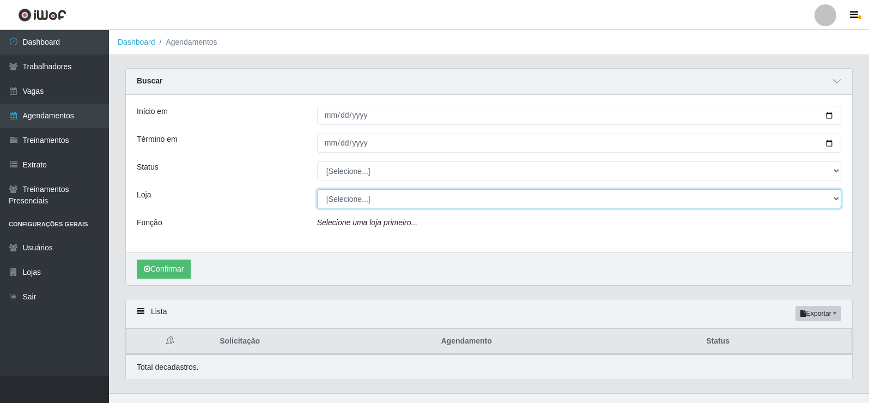
click at [355, 198] on select "[Selecione...] Necão Restaurante" at bounding box center [579, 198] width 524 height 19
select select "334"
click at [317, 190] on select "[Selecione...] Necão Restaurante" at bounding box center [579, 198] width 524 height 19
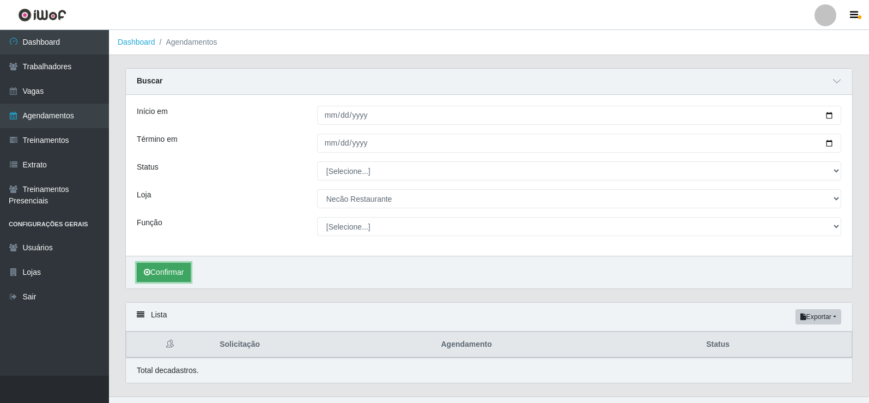
click at [170, 274] on button "Confirmar" at bounding box center [164, 272] width 54 height 19
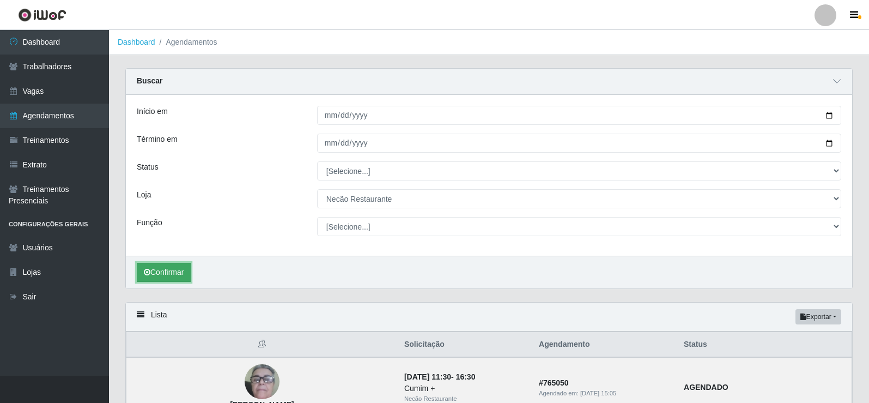
click at [183, 270] on button "Confirmar" at bounding box center [164, 272] width 54 height 19
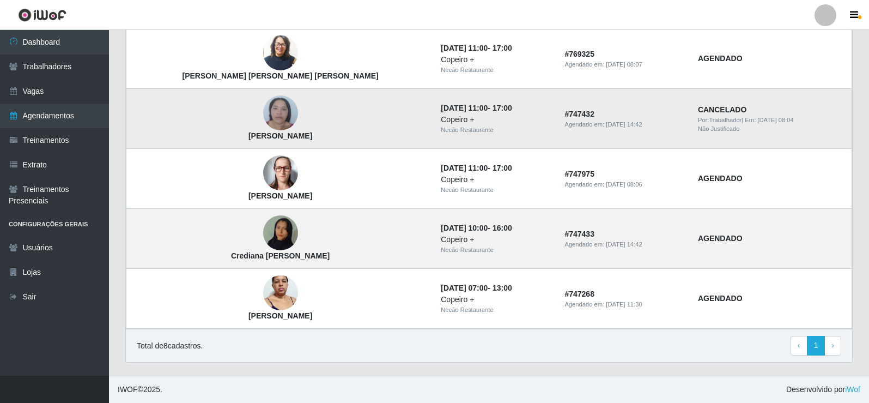
scroll to position [455, 0]
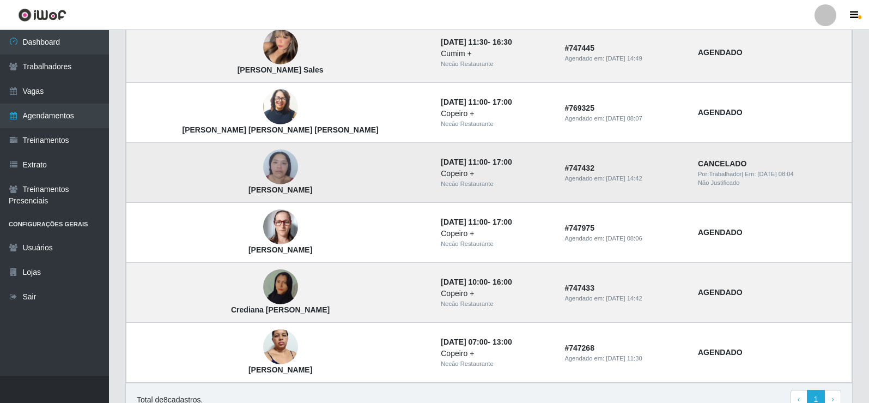
click at [263, 168] on img at bounding box center [280, 167] width 35 height 46
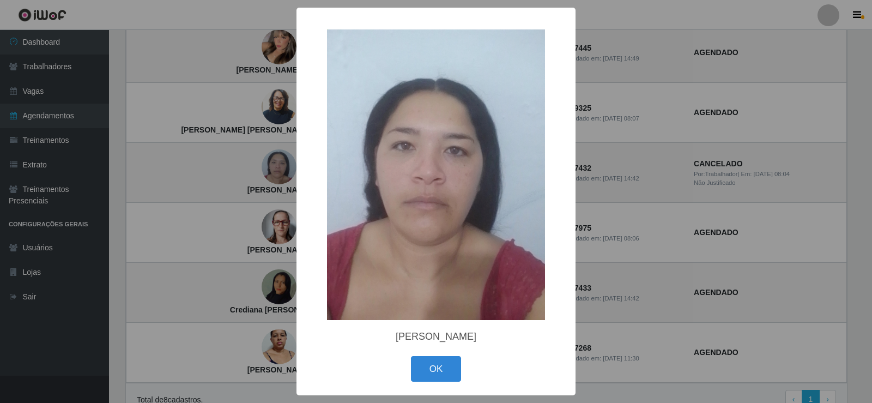
click at [615, 201] on div "× [PERSON_NAME] OK Cancel" at bounding box center [436, 201] width 872 height 403
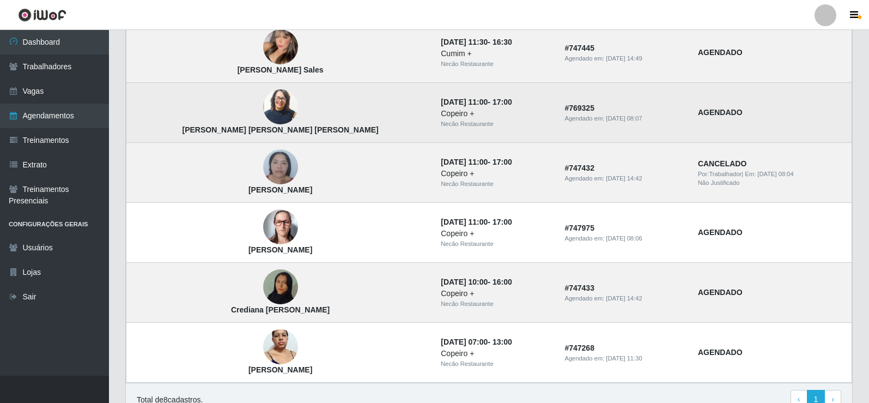
scroll to position [400, 0]
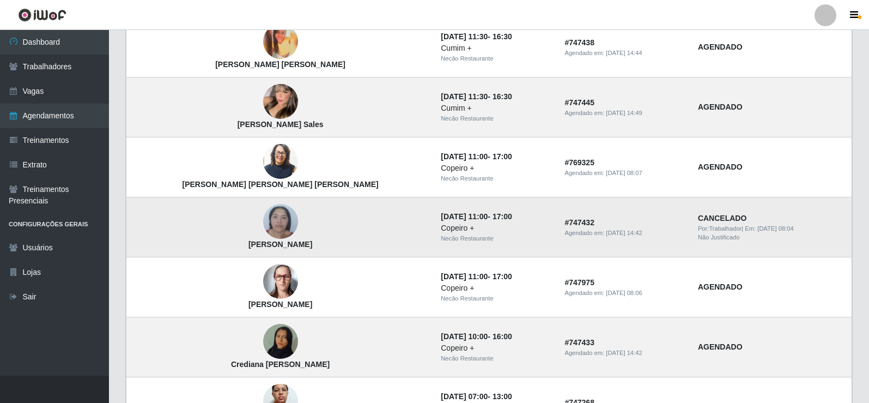
click at [263, 220] on img at bounding box center [280, 221] width 35 height 46
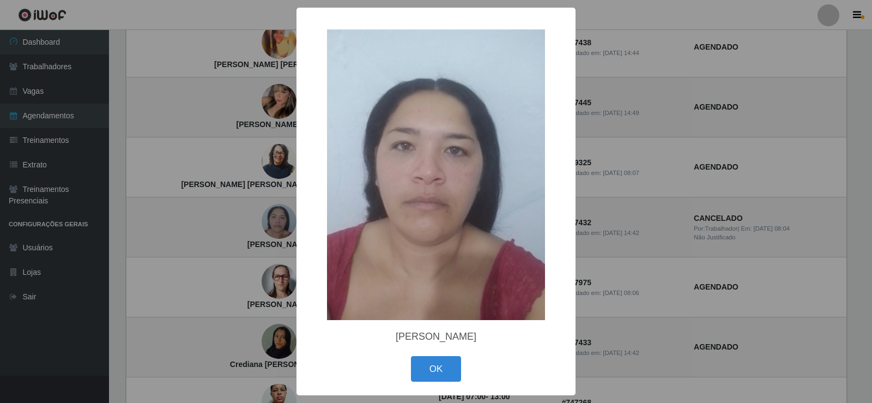
click at [594, 207] on div "× [PERSON_NAME] OK Cancel" at bounding box center [436, 201] width 872 height 403
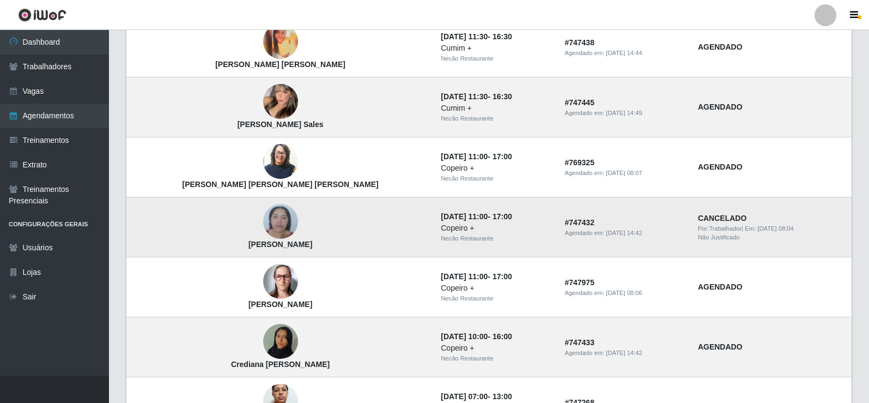
scroll to position [346, 0]
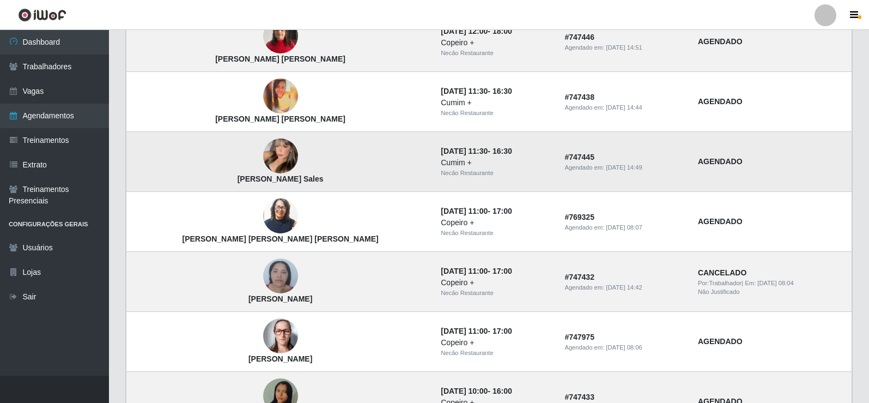
click at [263, 158] on img at bounding box center [280, 156] width 35 height 48
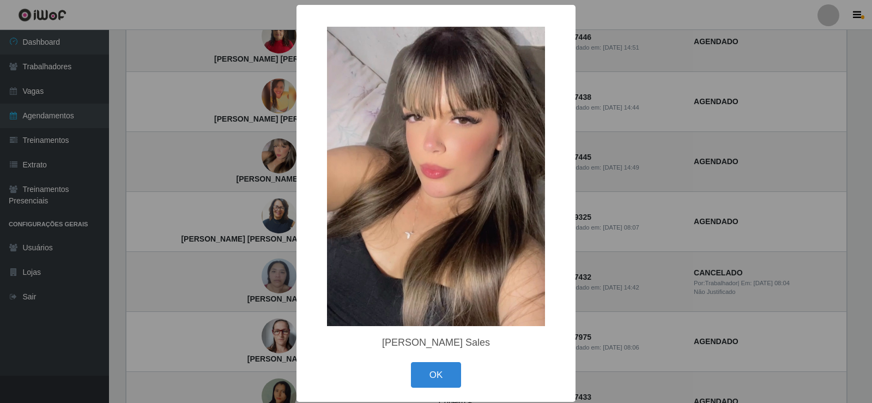
click at [617, 165] on div "× [PERSON_NAME] Sales OK Cancel" at bounding box center [436, 201] width 872 height 403
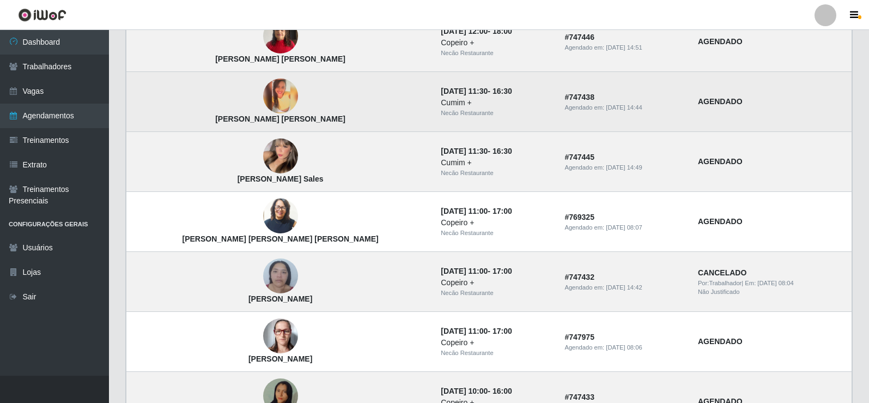
click at [263, 99] on img at bounding box center [280, 95] width 35 height 35
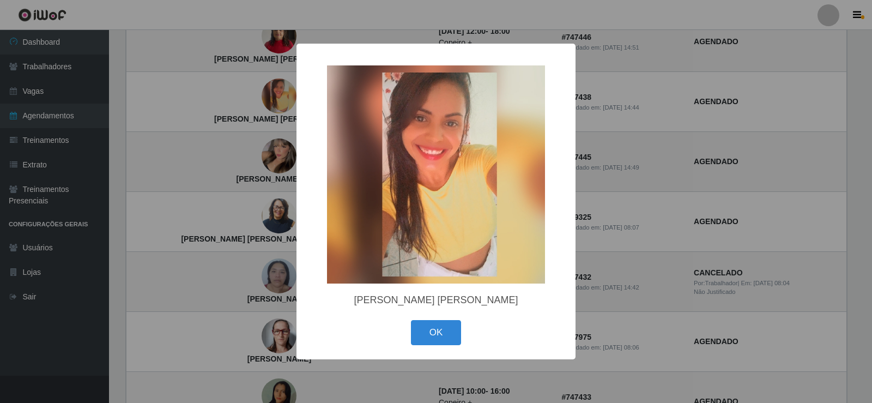
click at [601, 137] on div "× [PERSON_NAME] [PERSON_NAME] OK Cancel" at bounding box center [436, 201] width 872 height 403
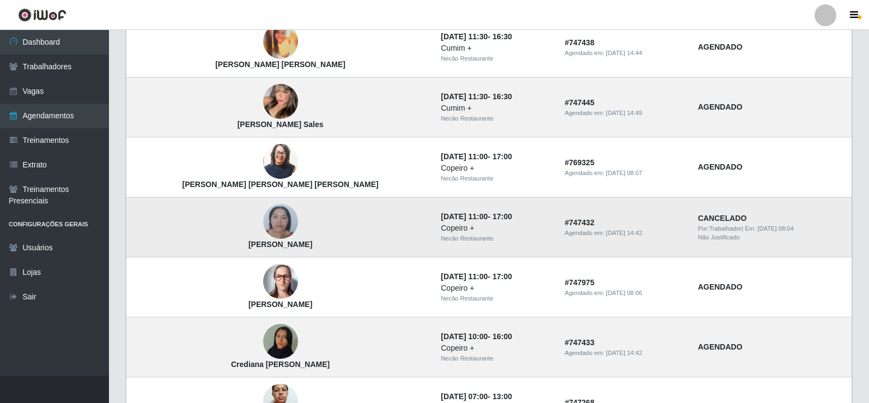
scroll to position [455, 0]
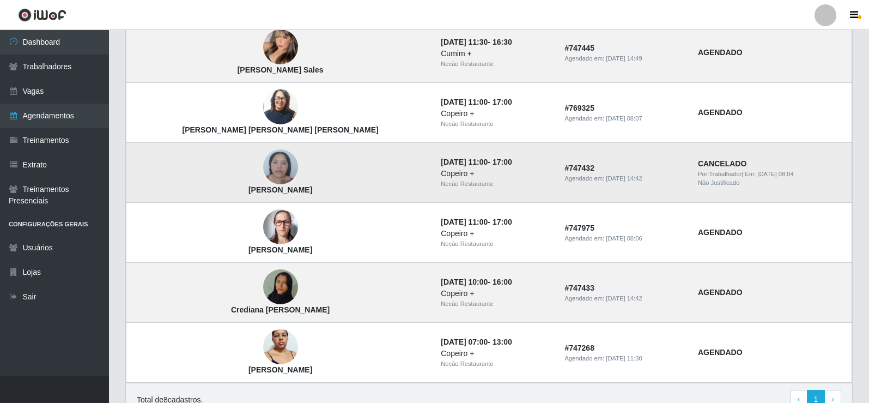
drag, startPoint x: 269, startPoint y: 192, endPoint x: 178, endPoint y: 189, distance: 91.6
click at [178, 189] on td "[PERSON_NAME]" at bounding box center [280, 173] width 309 height 60
copy strong "[PERSON_NAME]"
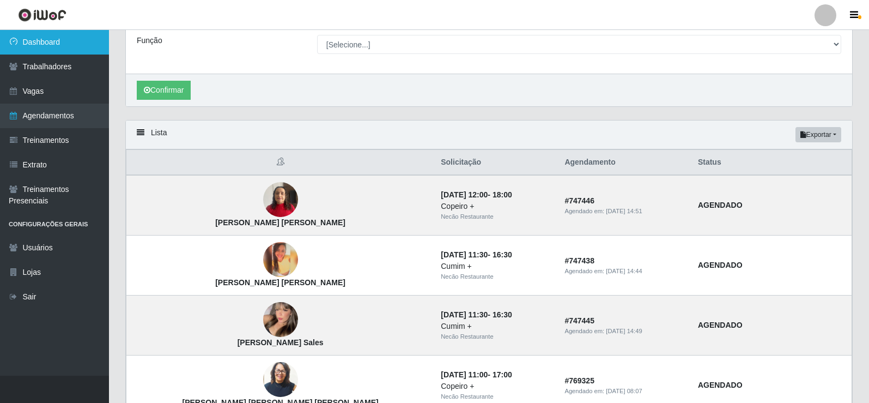
click at [62, 42] on link "Dashboard" at bounding box center [54, 42] width 109 height 25
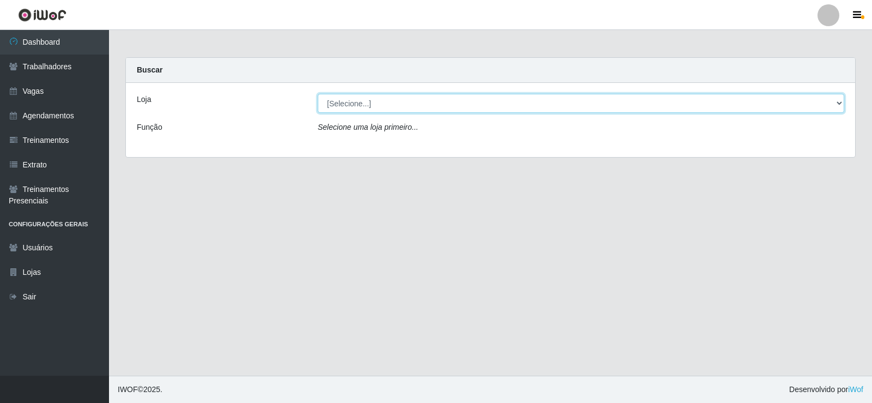
click at [455, 102] on select "[Selecione...] Necão Restaurante" at bounding box center [581, 103] width 527 height 19
select select "334"
click at [318, 94] on select "[Selecione...] Necão Restaurante" at bounding box center [581, 103] width 527 height 19
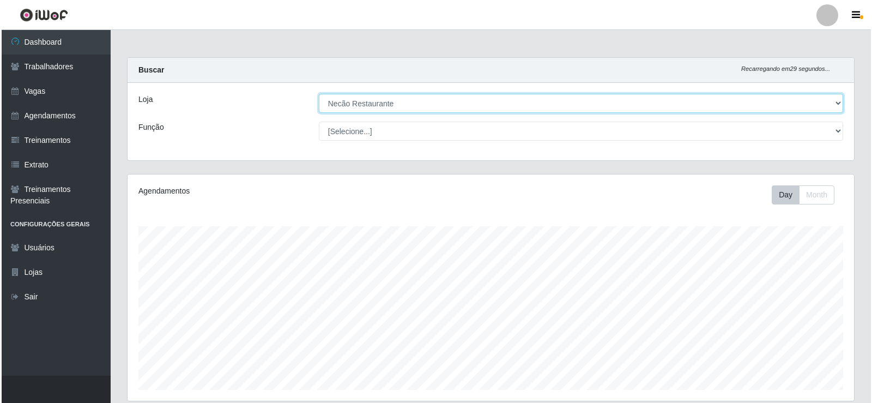
scroll to position [273, 0]
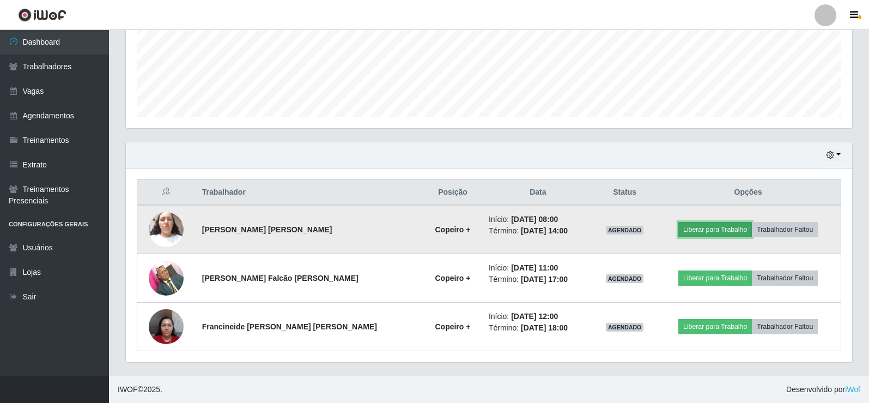
click at [723, 226] on button "Liberar para Trabalho" at bounding box center [716, 229] width 74 height 15
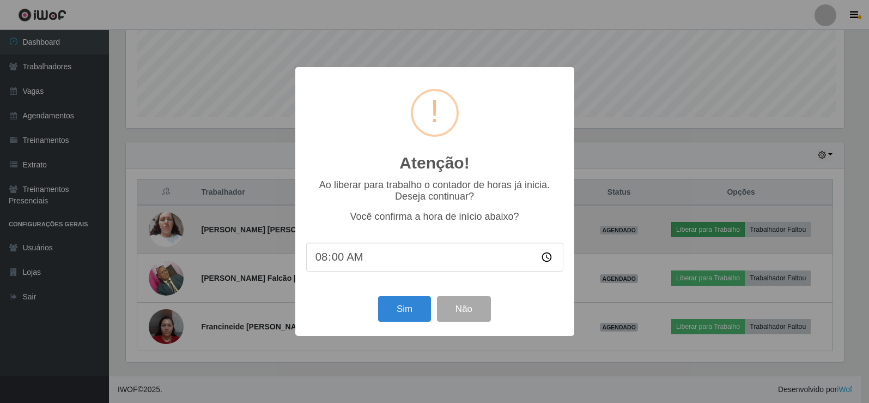
scroll to position [226, 721]
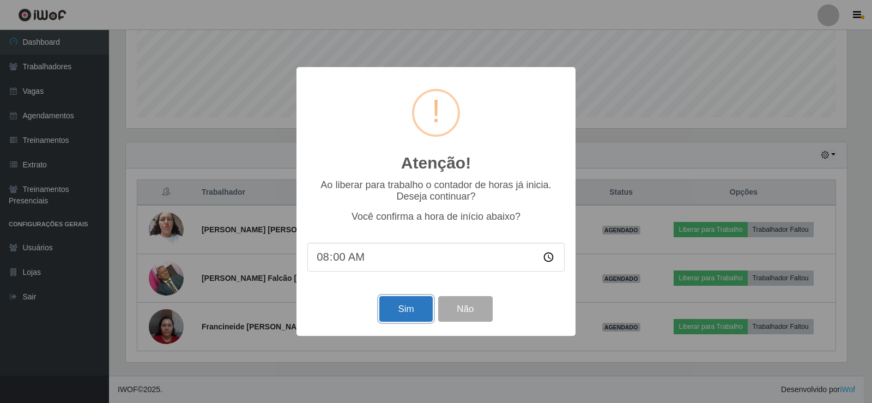
click at [421, 309] on button "Sim" at bounding box center [405, 309] width 53 height 26
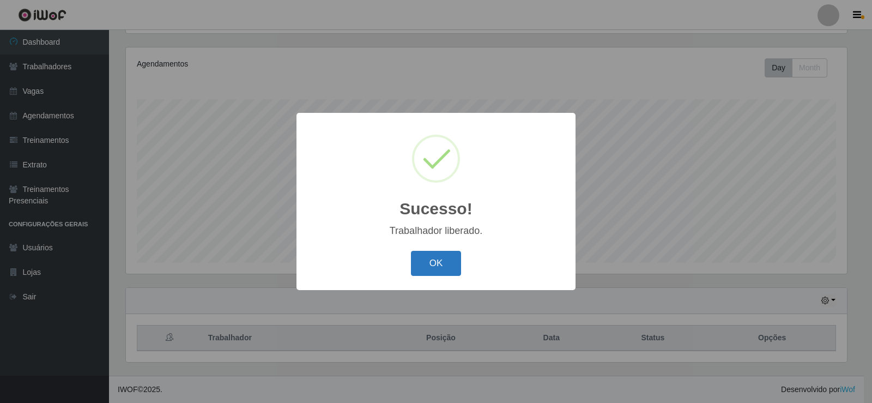
click at [445, 261] on button "OK" at bounding box center [436, 264] width 51 height 26
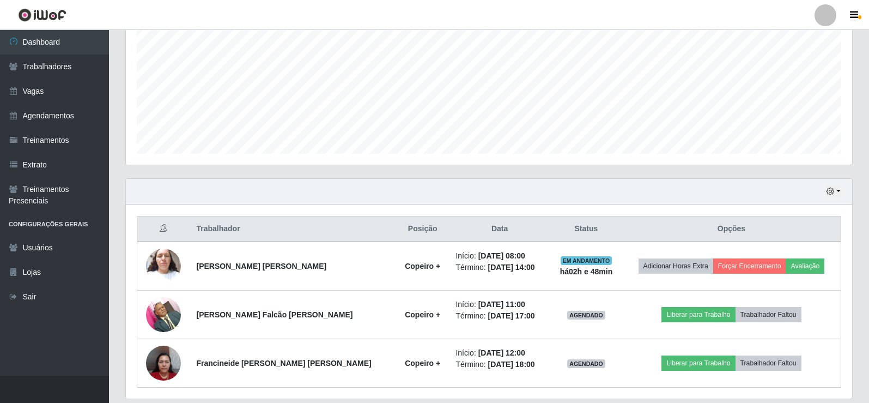
scroll to position [273, 0]
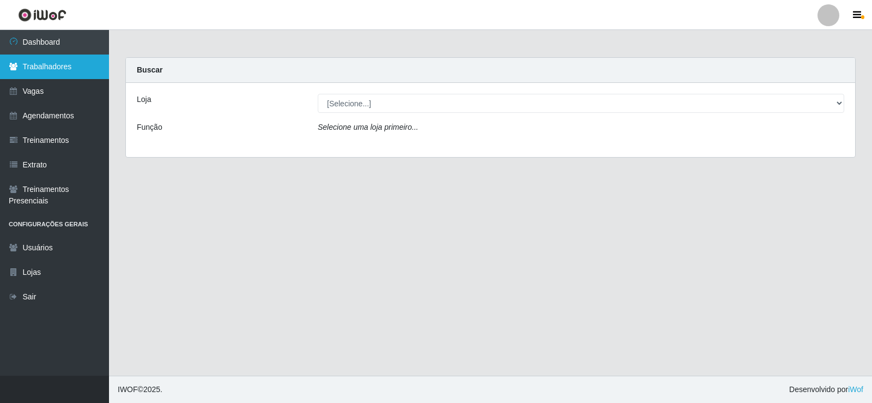
click at [65, 68] on link "Trabalhadores" at bounding box center [54, 67] width 109 height 25
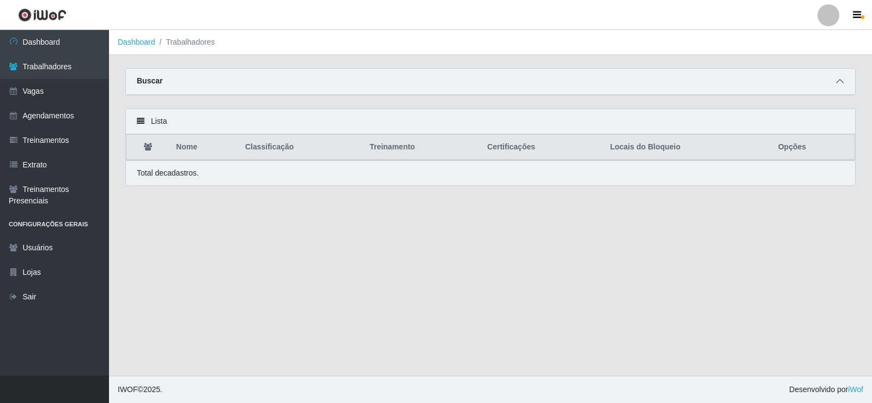
click at [839, 82] on icon at bounding box center [840, 81] width 8 height 8
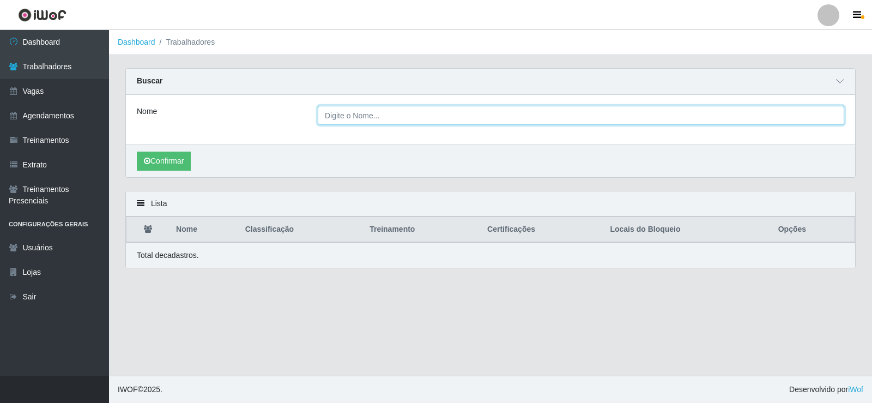
click at [382, 118] on input "Nome" at bounding box center [581, 115] width 527 height 19
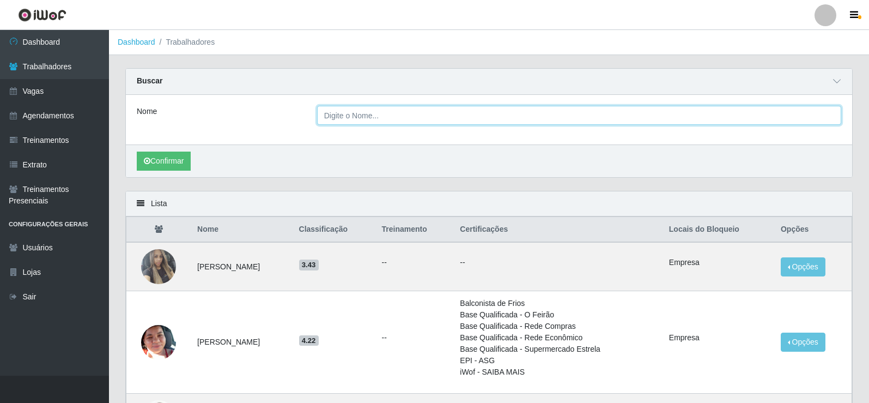
click at [414, 115] on input "Nome" at bounding box center [579, 115] width 524 height 19
paste input "[PERSON_NAME]"
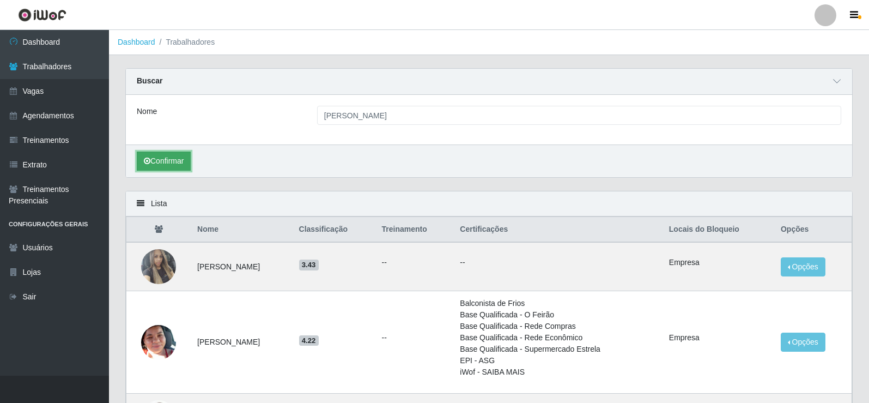
click at [150, 154] on button "Confirmar" at bounding box center [164, 161] width 54 height 19
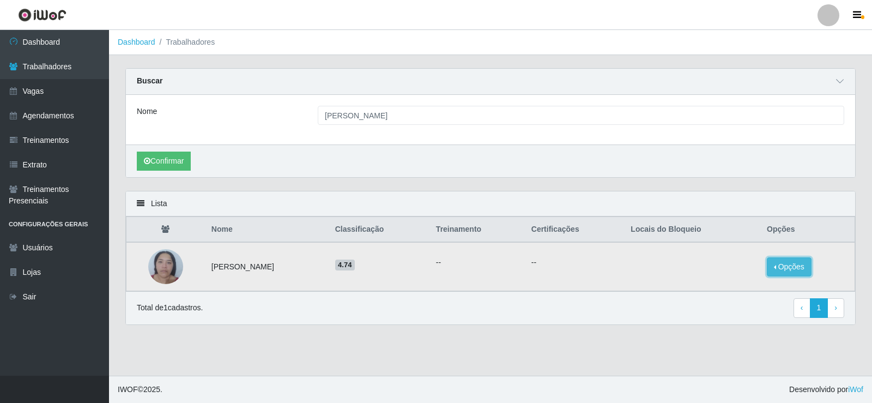
click at [783, 263] on button "Opções" at bounding box center [789, 266] width 45 height 19
click at [720, 251] on button "Bloquear - Empresa" at bounding box center [722, 254] width 88 height 23
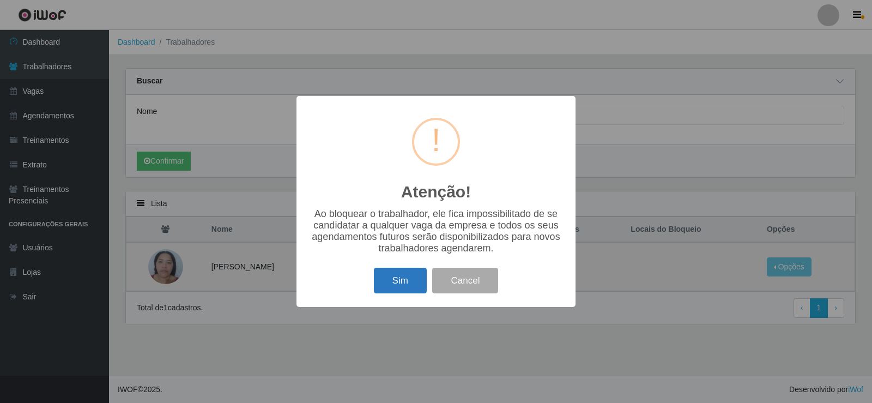
click at [410, 284] on button "Sim" at bounding box center [400, 281] width 53 height 26
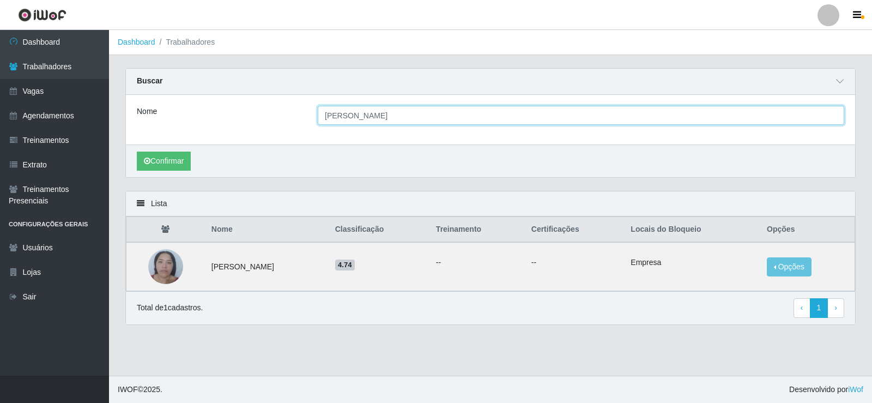
click at [492, 119] on input "[PERSON_NAME]" at bounding box center [581, 115] width 527 height 19
paste input "Carolayne Barbosa"
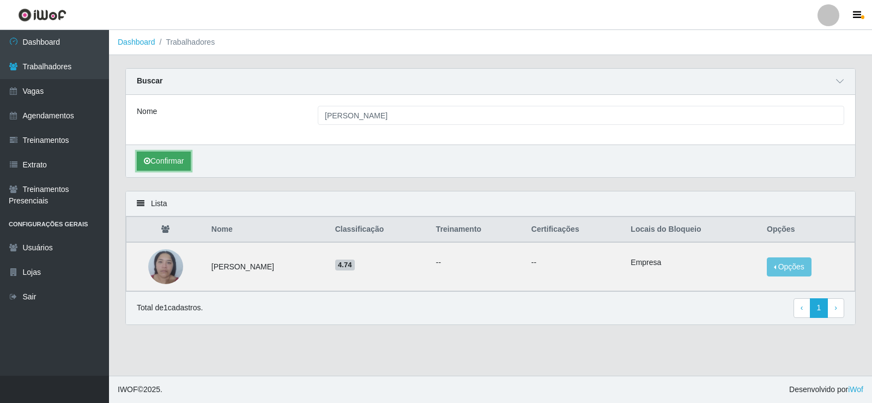
click at [168, 156] on button "Confirmar" at bounding box center [164, 161] width 54 height 19
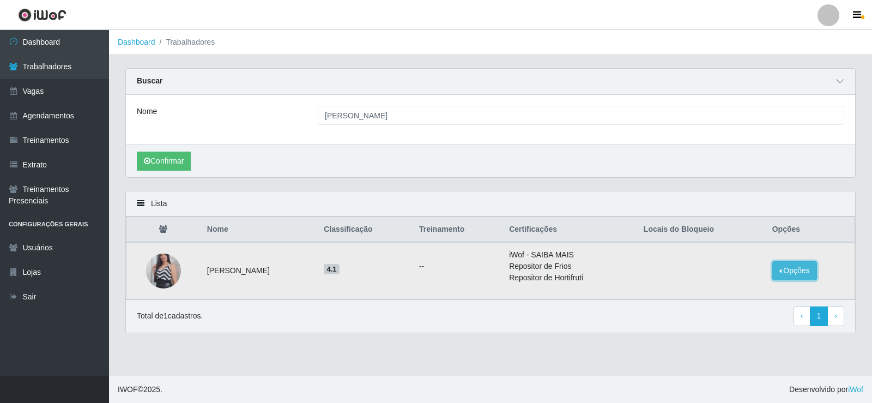
click at [781, 273] on button "Opções" at bounding box center [794, 270] width 45 height 19
click at [748, 262] on button "Bloquear - Empresa" at bounding box center [727, 262] width 88 height 23
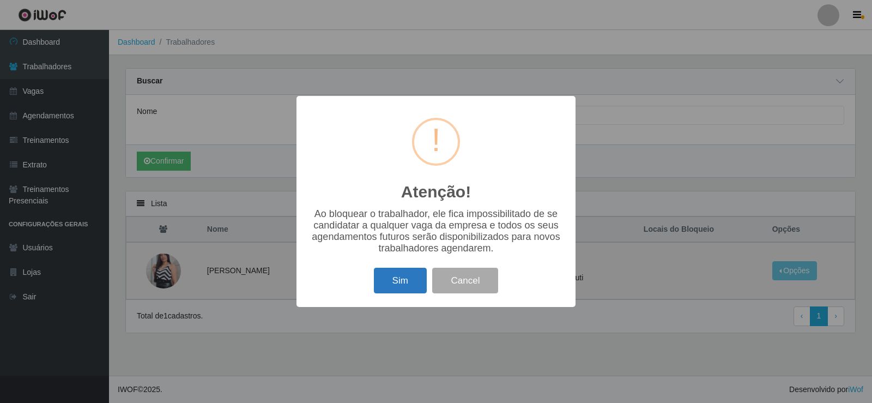
click at [392, 278] on button "Sim" at bounding box center [400, 281] width 53 height 26
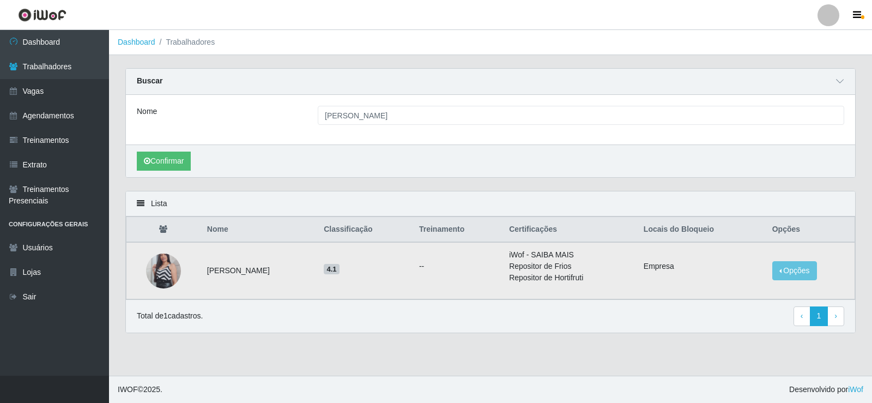
click at [152, 269] on img at bounding box center [163, 271] width 35 height 62
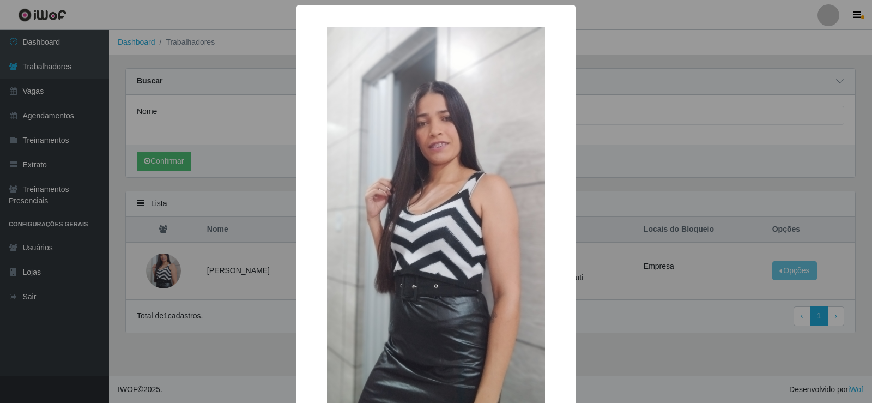
click at [622, 153] on div "× OK Cancel" at bounding box center [436, 201] width 872 height 403
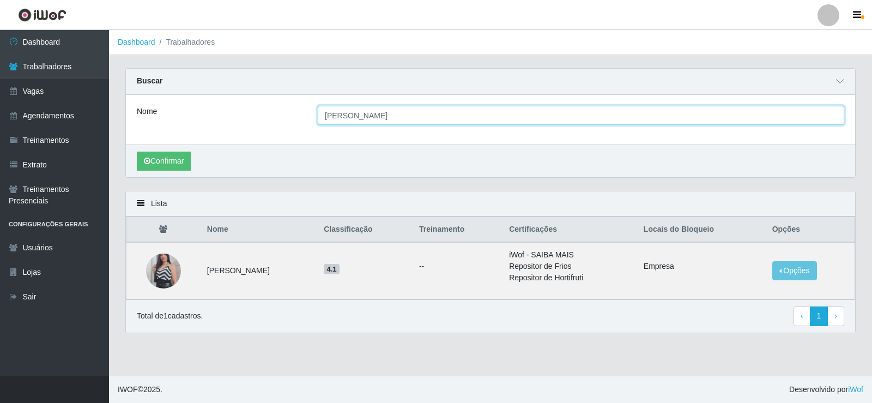
click at [438, 121] on input "[PERSON_NAME]" at bounding box center [581, 115] width 527 height 19
paste input "inthia Camila dos Santos"
type input "Cinthia Camila dos Santos Silva"
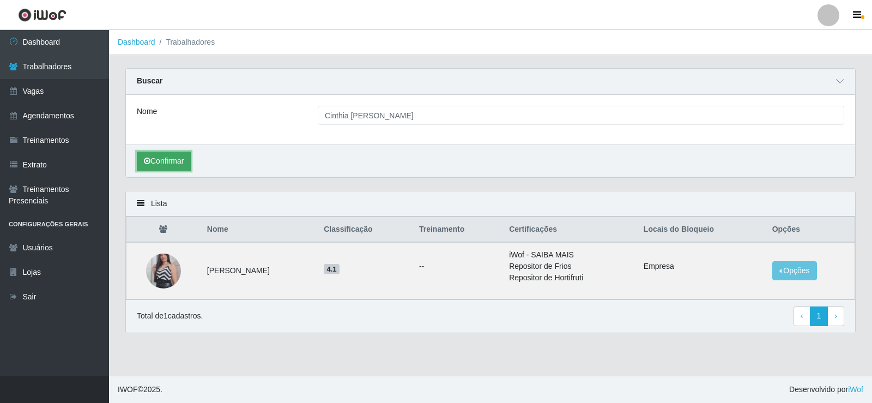
click at [166, 163] on button "Confirmar" at bounding box center [164, 161] width 54 height 19
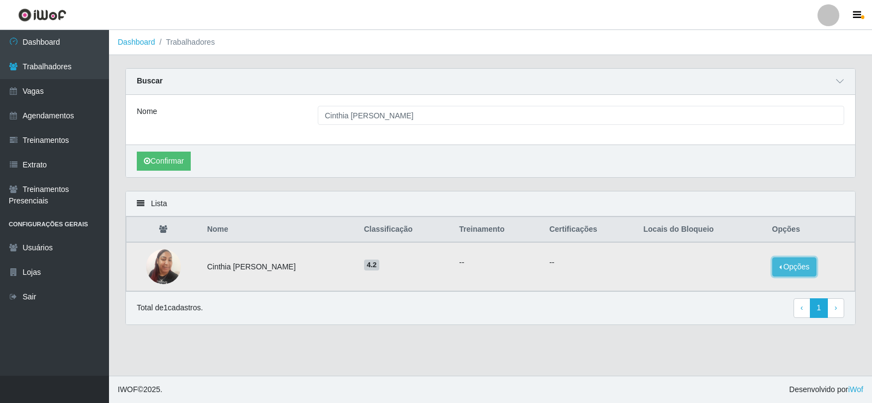
click at [808, 269] on button "Opções" at bounding box center [794, 266] width 45 height 19
click at [747, 256] on button "Bloquear - Empresa" at bounding box center [727, 254] width 88 height 23
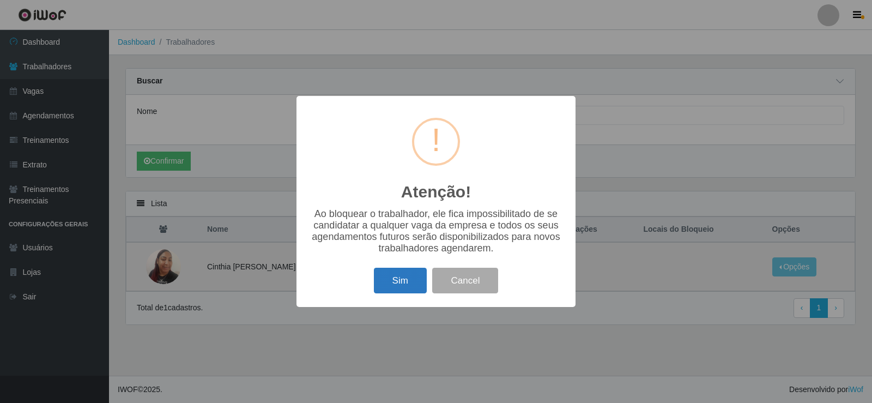
click at [395, 288] on button "Sim" at bounding box center [400, 281] width 53 height 26
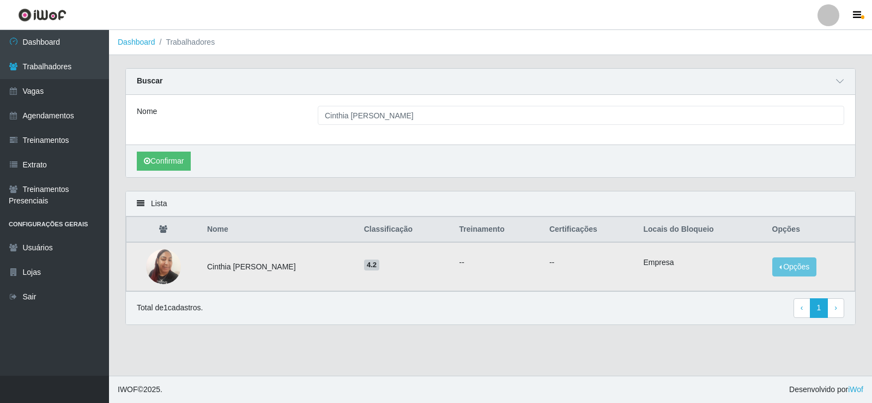
click at [153, 263] on img at bounding box center [163, 266] width 35 height 46
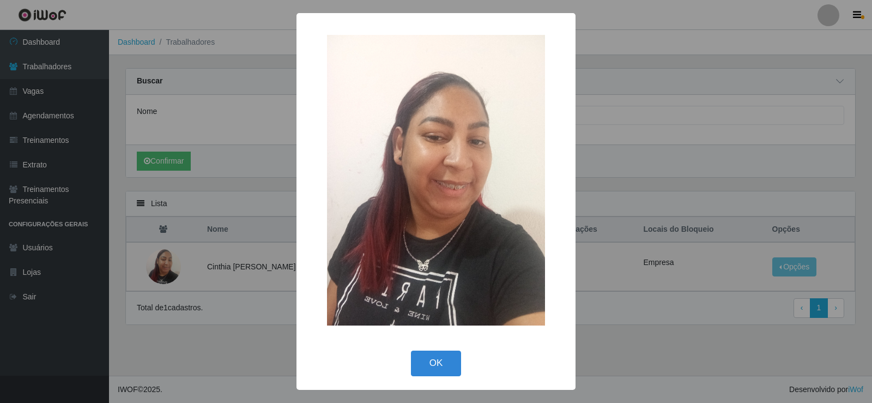
click at [684, 175] on div "× OK Cancel" at bounding box center [436, 201] width 872 height 403
